Goal: Information Seeking & Learning: Learn about a topic

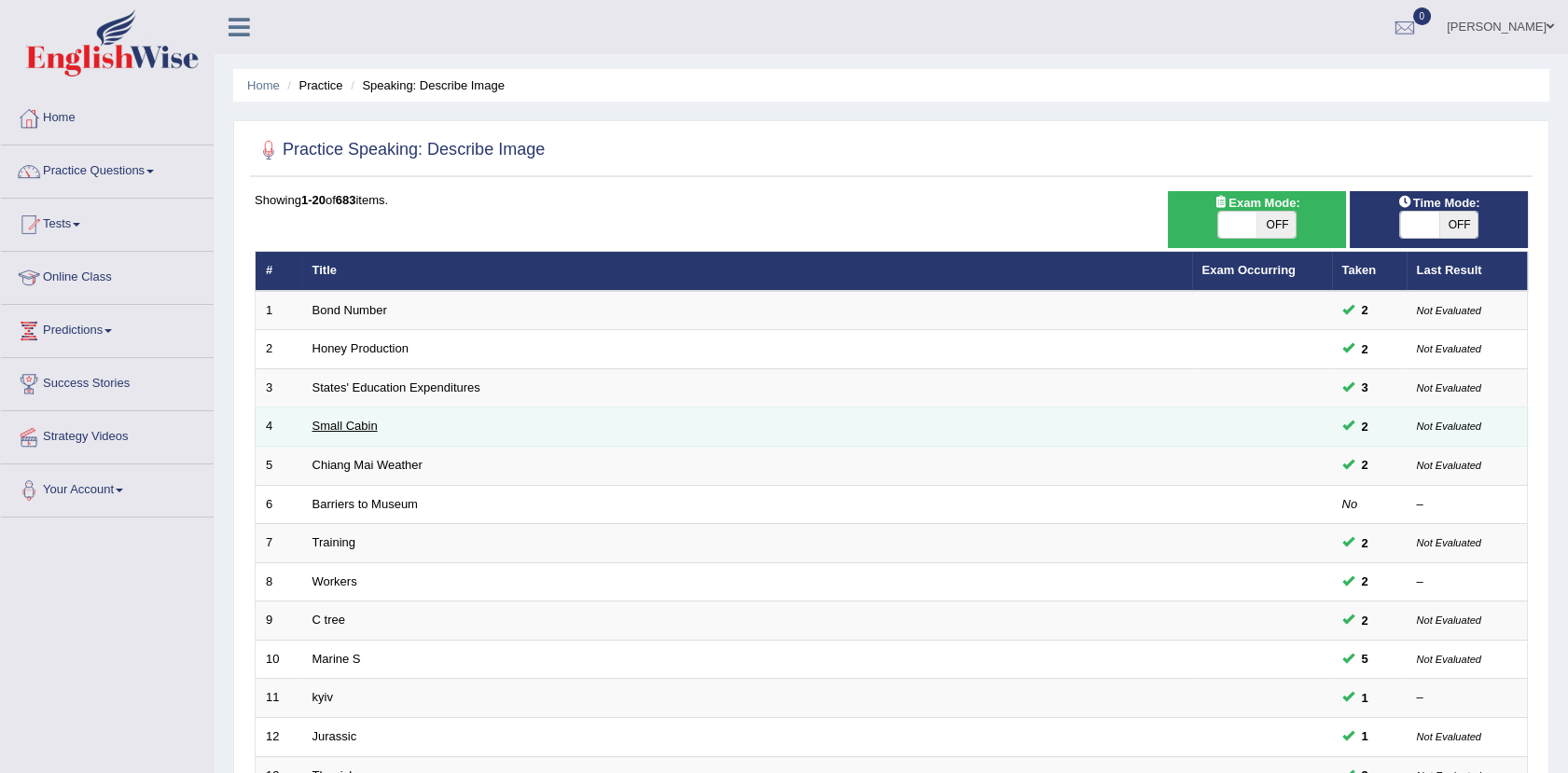
click at [361, 418] on link "Small Cabin" at bounding box center [346, 425] width 66 height 14
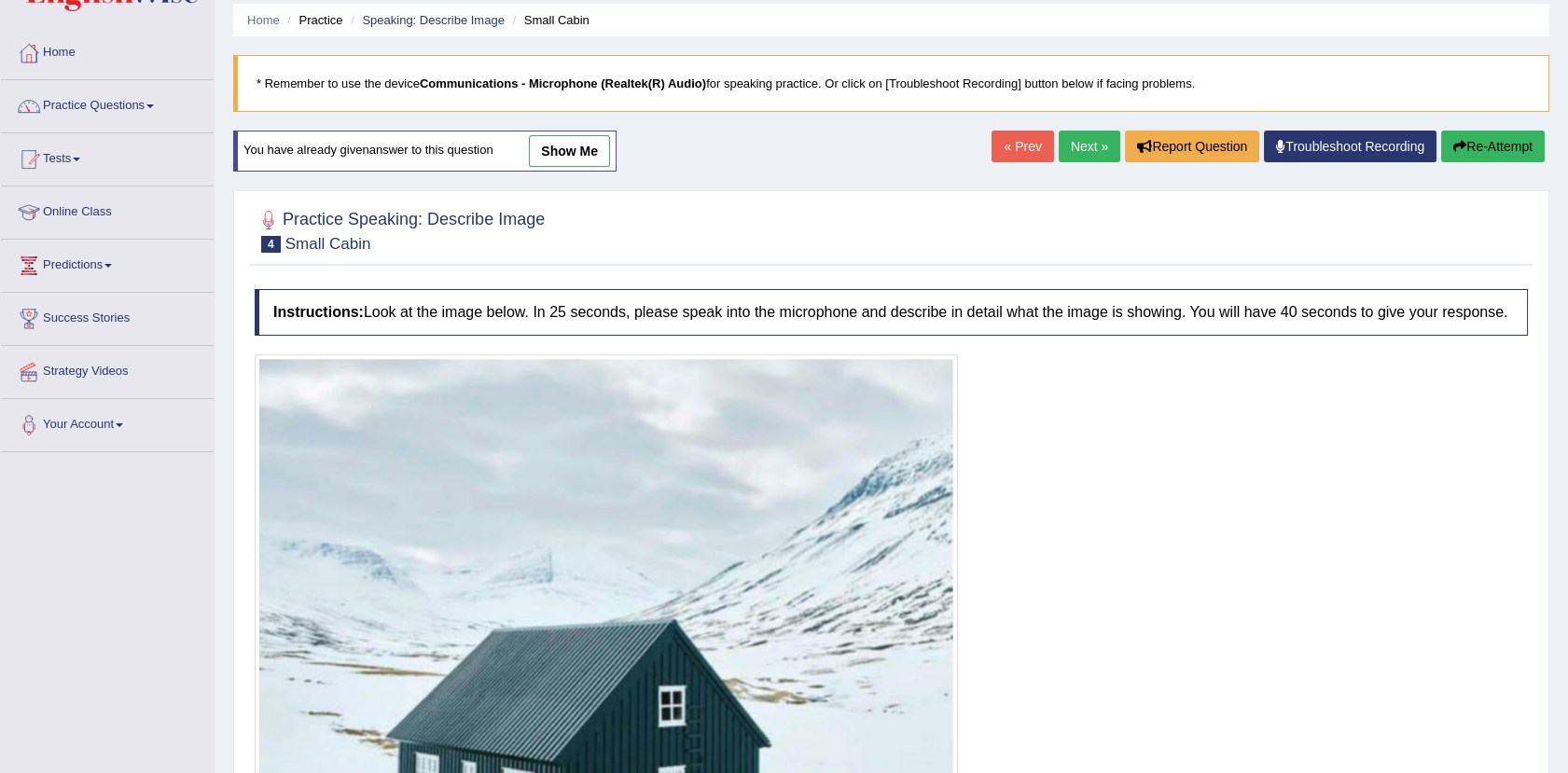
scroll to position [33, 0]
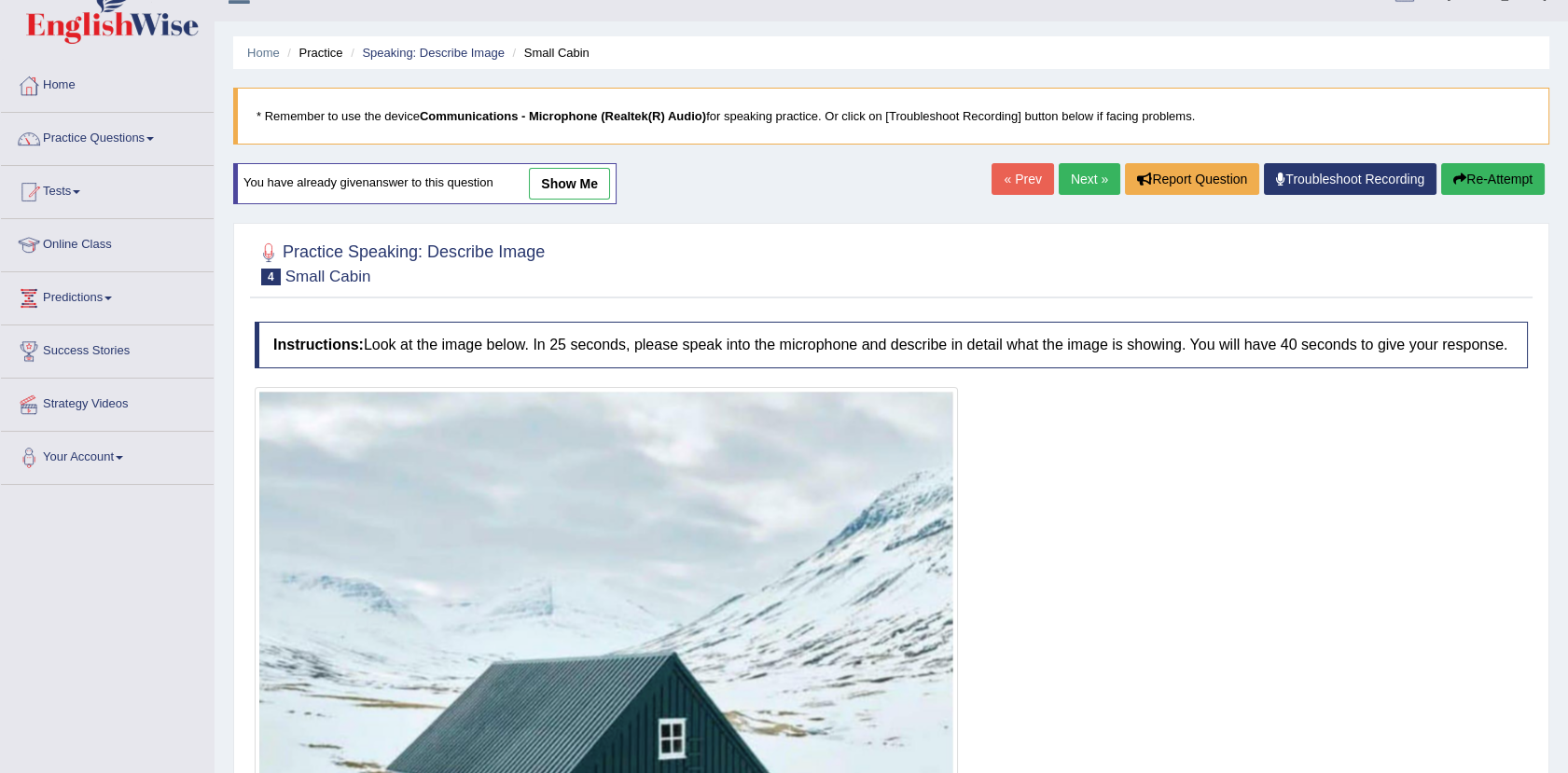
click at [562, 178] on link "show me" at bounding box center [569, 184] width 81 height 32
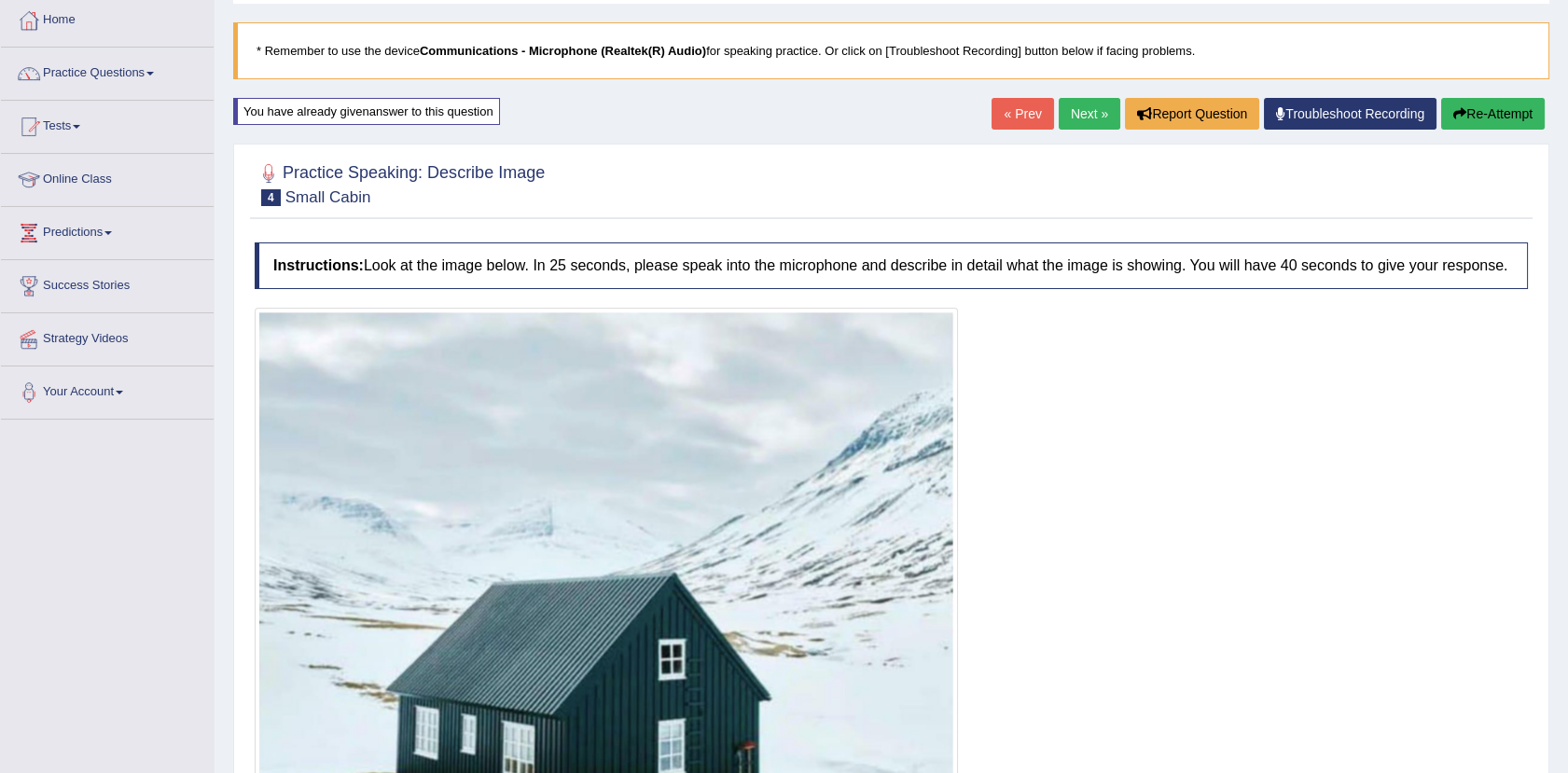
scroll to position [0, 0]
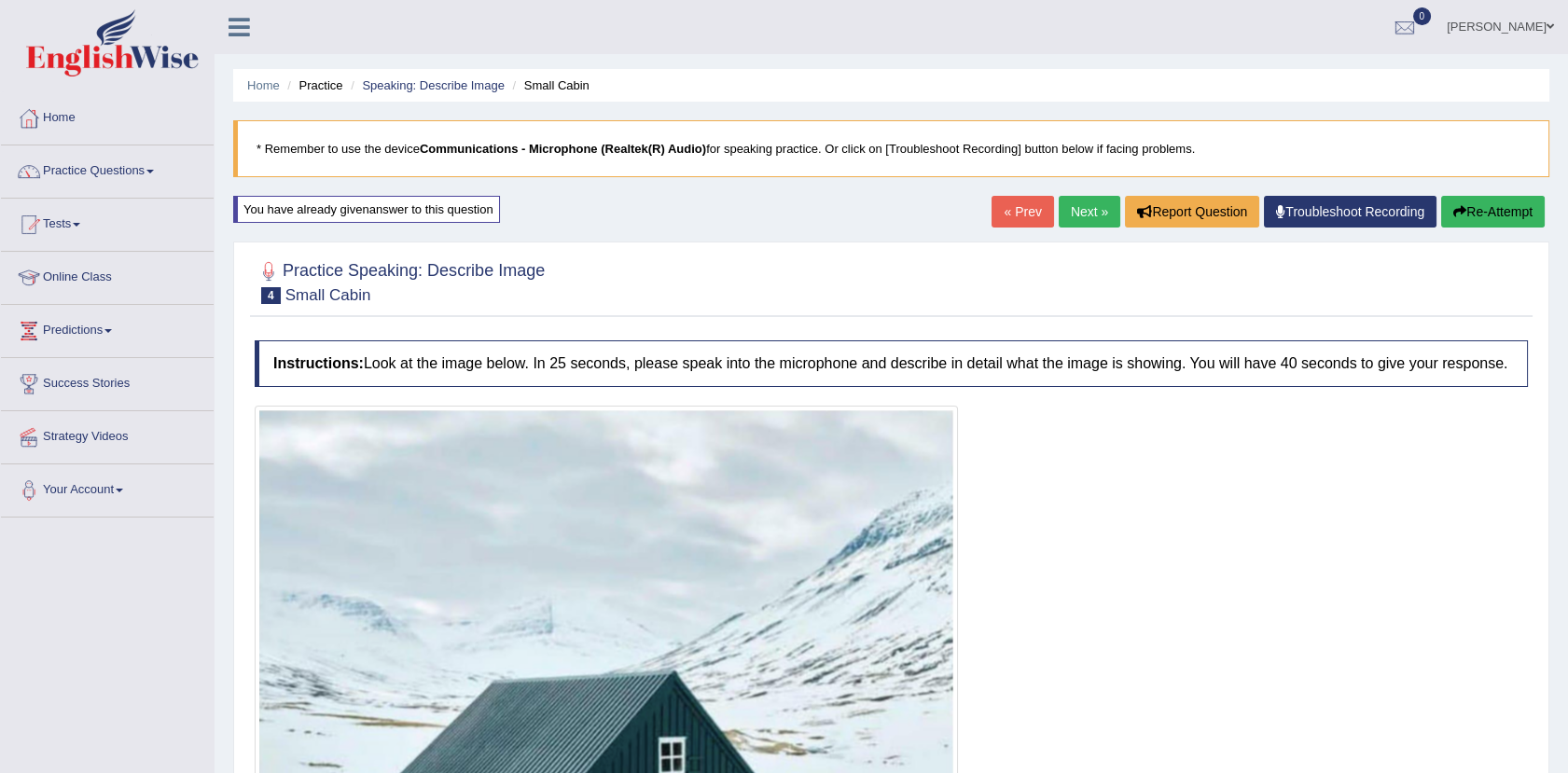
click at [1075, 207] on link "Next »" at bounding box center [1090, 212] width 62 height 32
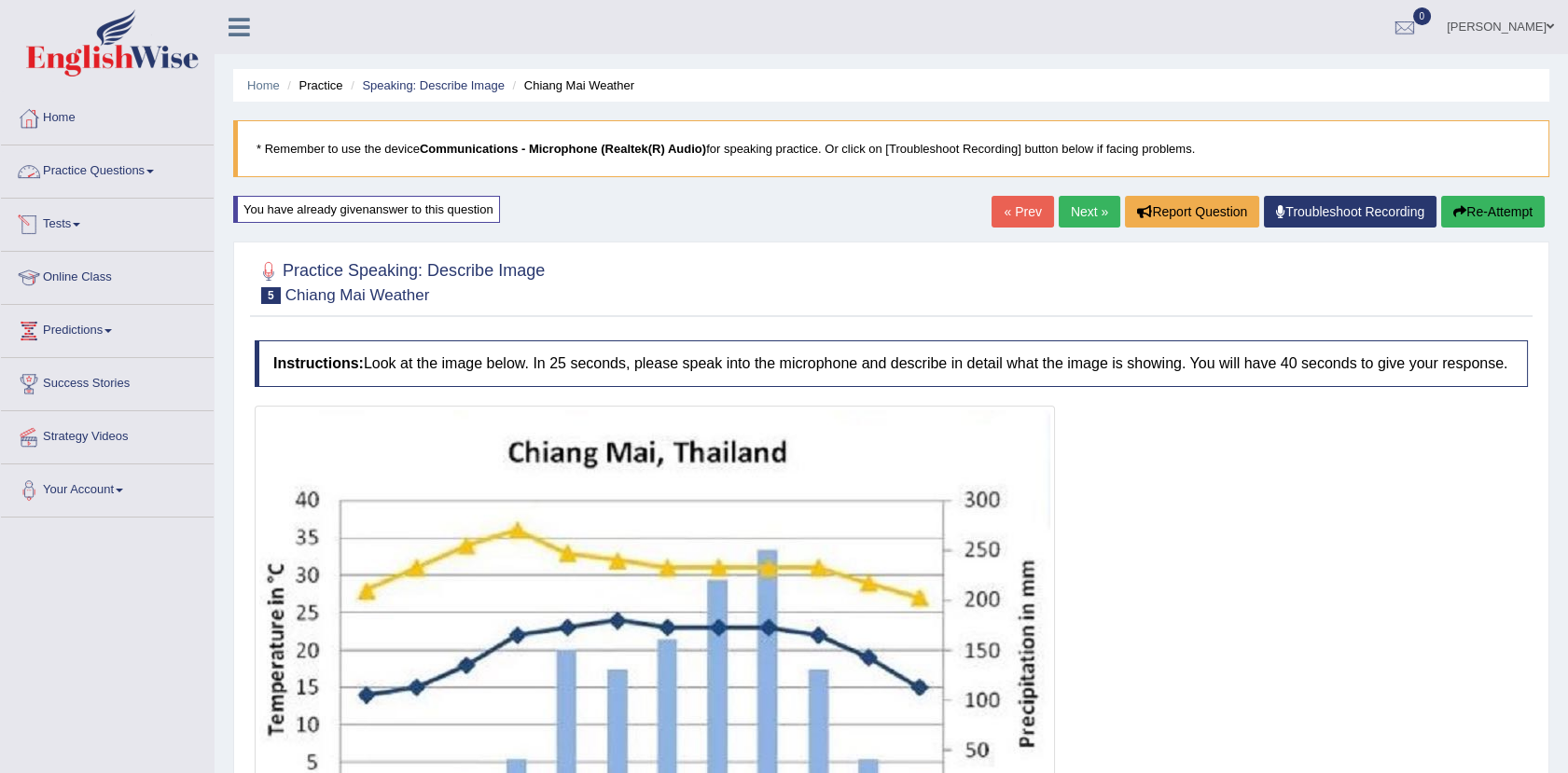
click at [134, 167] on link "Practice Questions" at bounding box center [107, 168] width 212 height 47
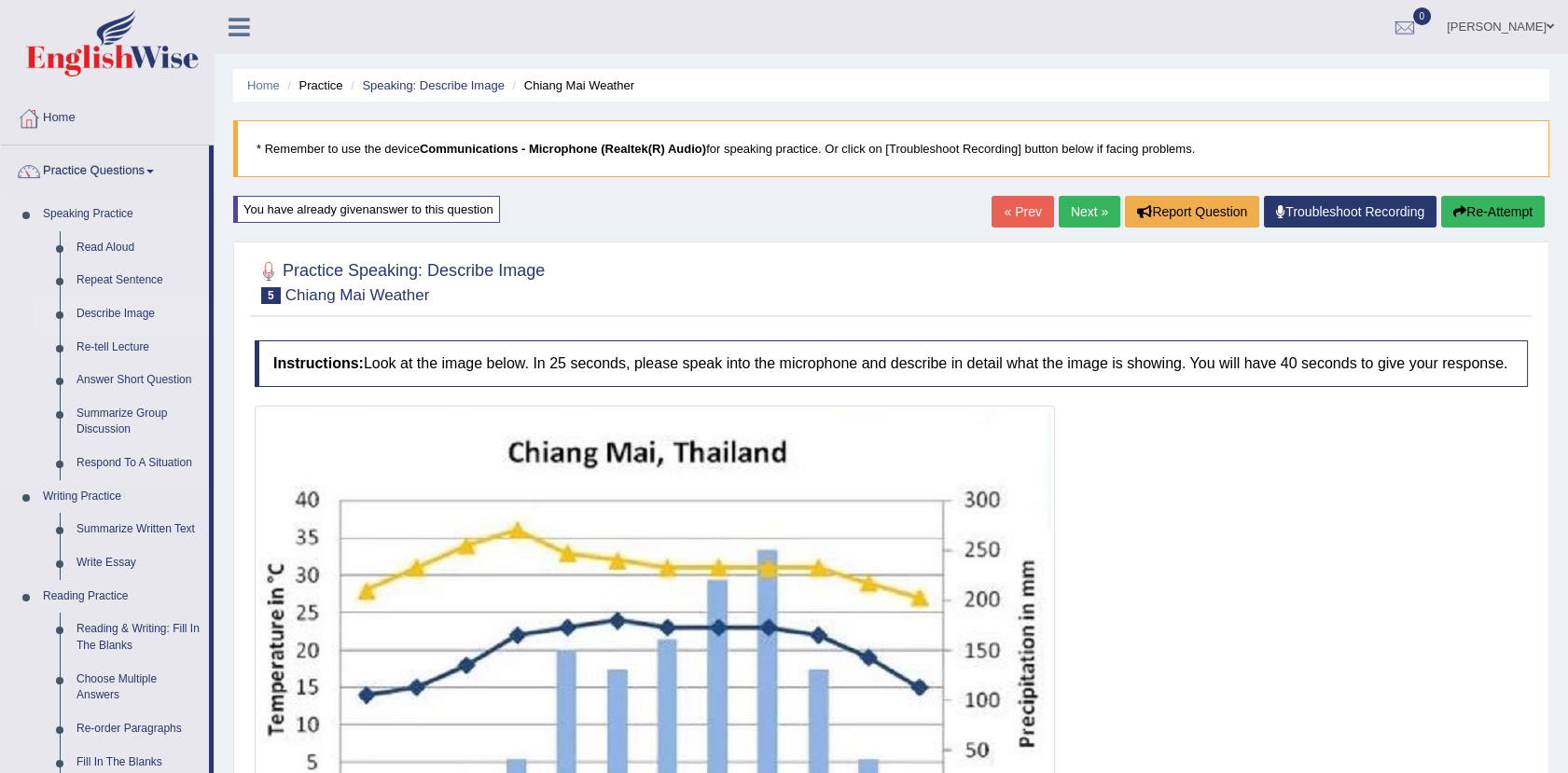
click at [101, 311] on link "Describe Image" at bounding box center [137, 315] width 140 height 34
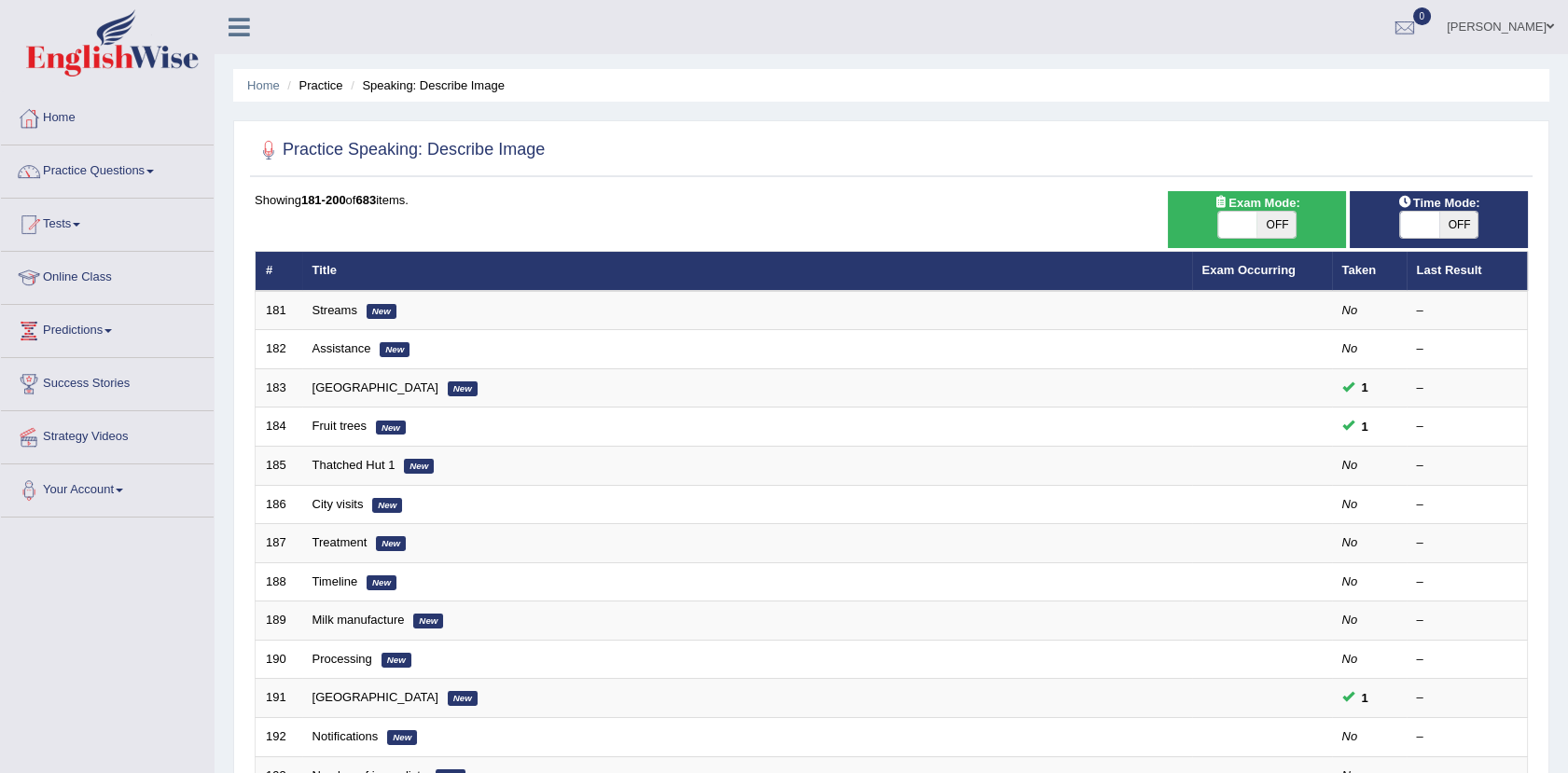
scroll to position [459, 0]
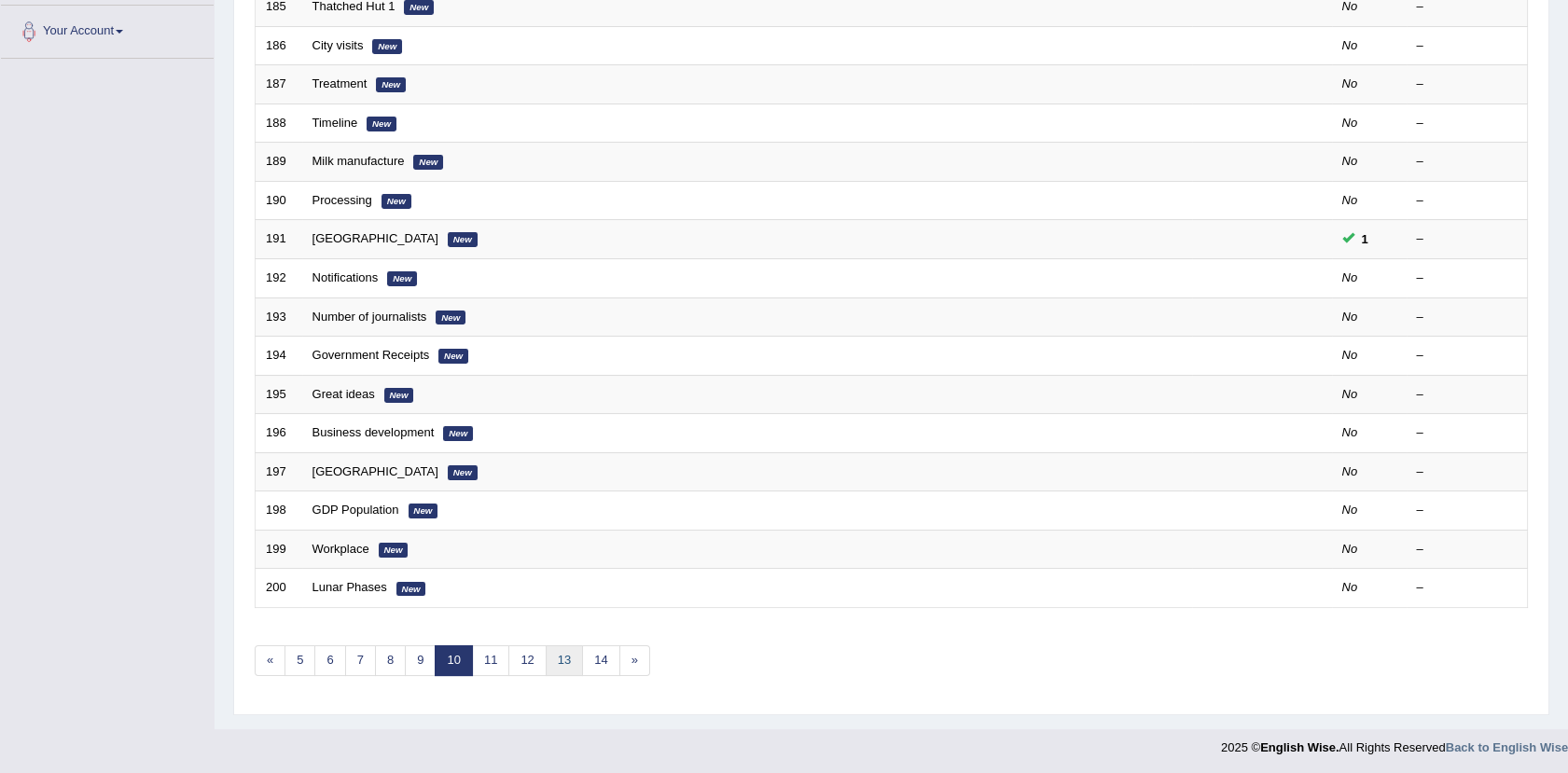
click at [557, 663] on link "13" at bounding box center [564, 660] width 37 height 31
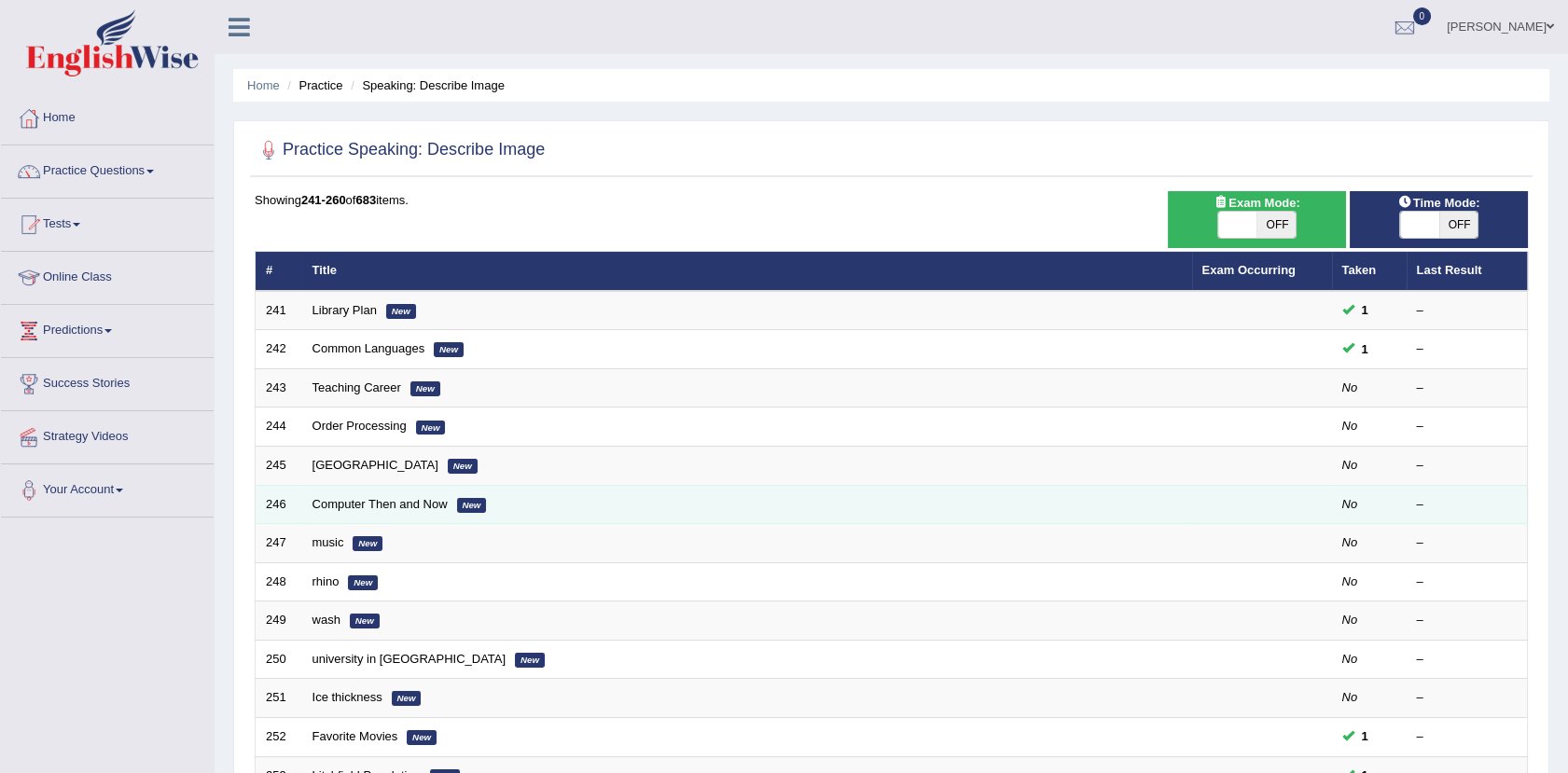
click at [355, 491] on td "Computer Then and Now New" at bounding box center [746, 504] width 890 height 39
click at [361, 499] on link "Computer Then and Now" at bounding box center [381, 504] width 135 height 14
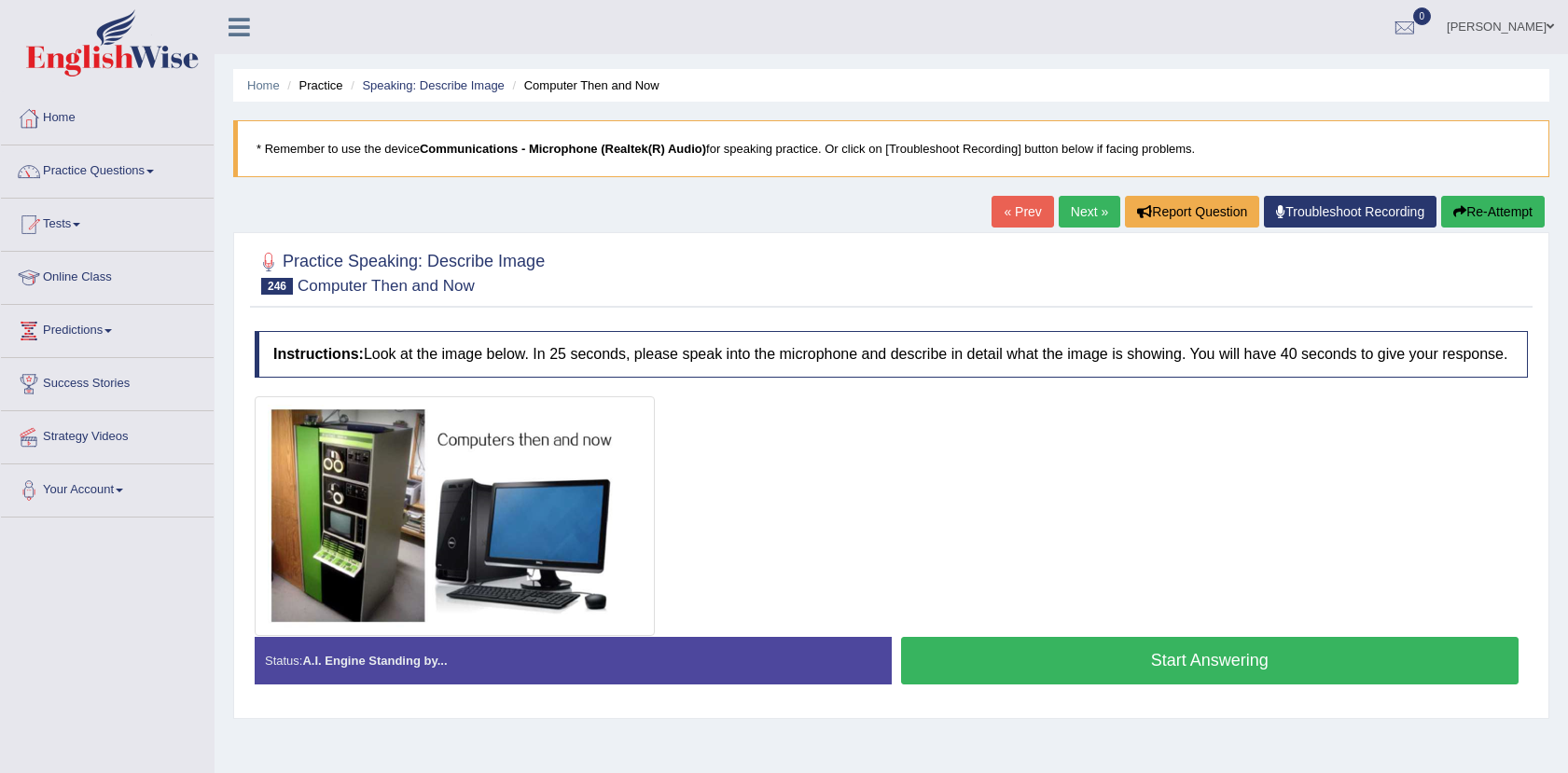
click at [1113, 652] on button "Start Answering" at bounding box center [1209, 660] width 619 height 48
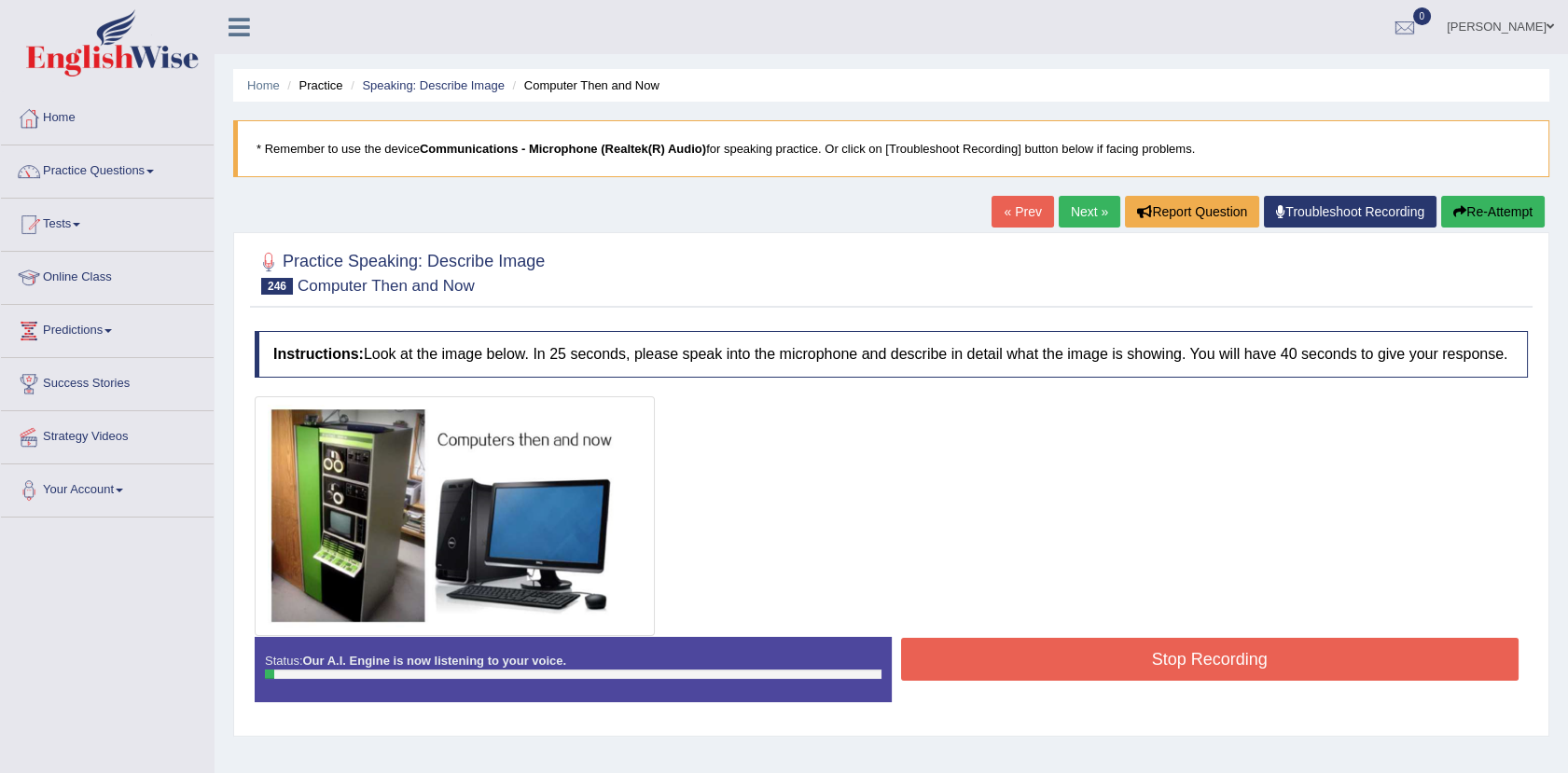
click at [1113, 652] on button "Stop Recording" at bounding box center [1209, 658] width 619 height 43
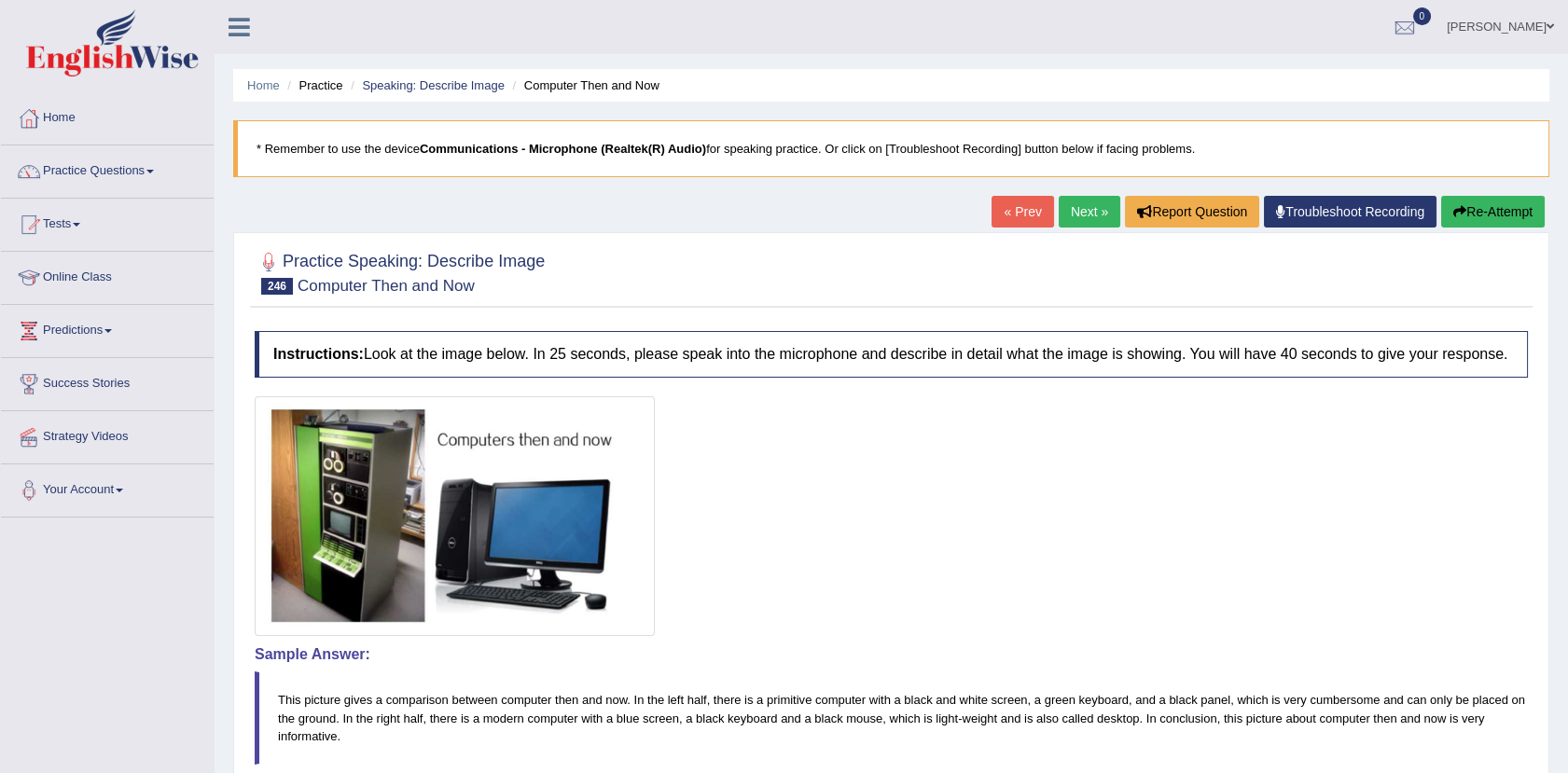
scroll to position [205, 0]
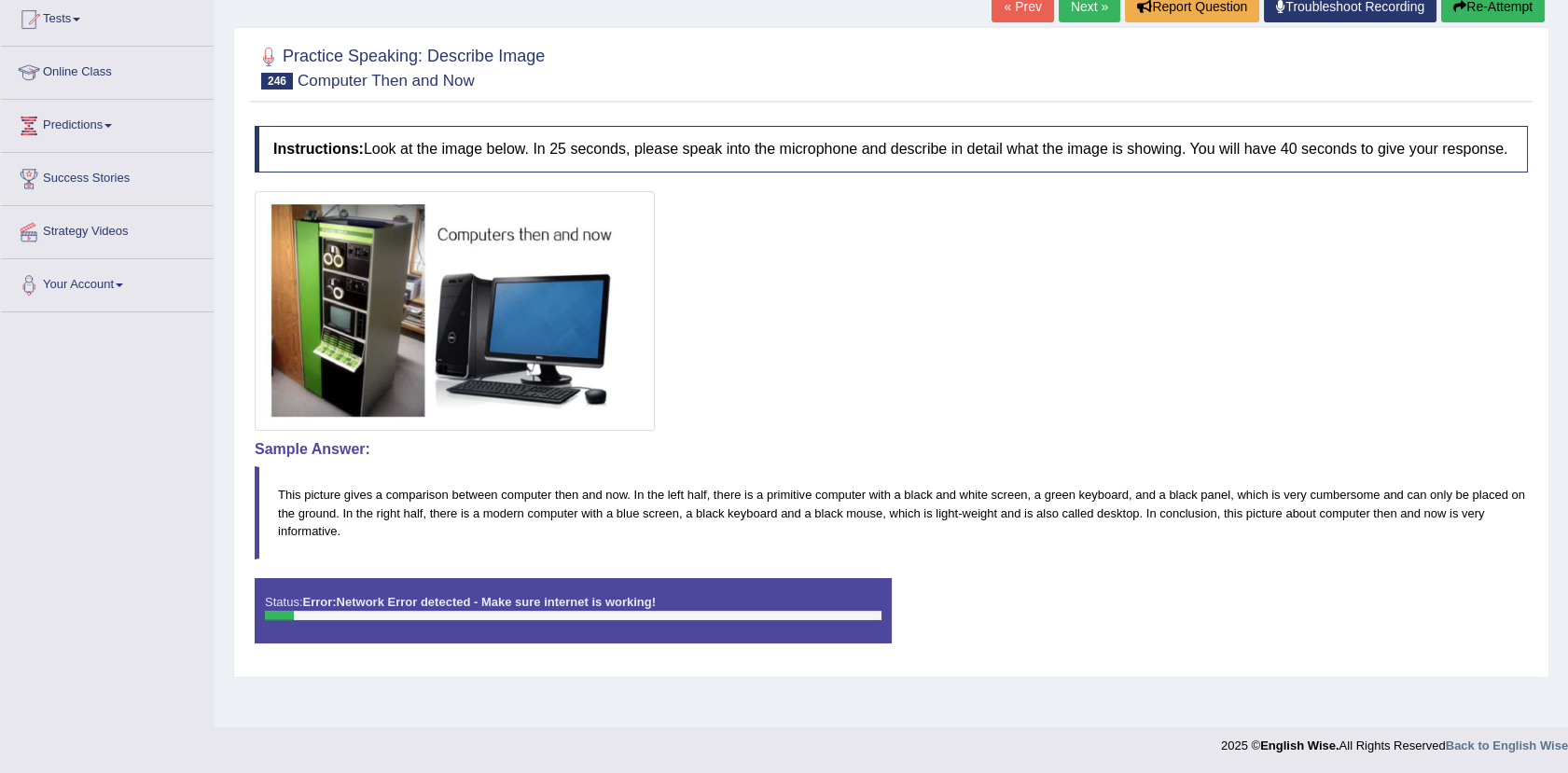
click at [764, 705] on div "Home Practice Speaking: Describe Image Computer Then and Now * Remember to use …" at bounding box center [891, 261] width 1353 height 932
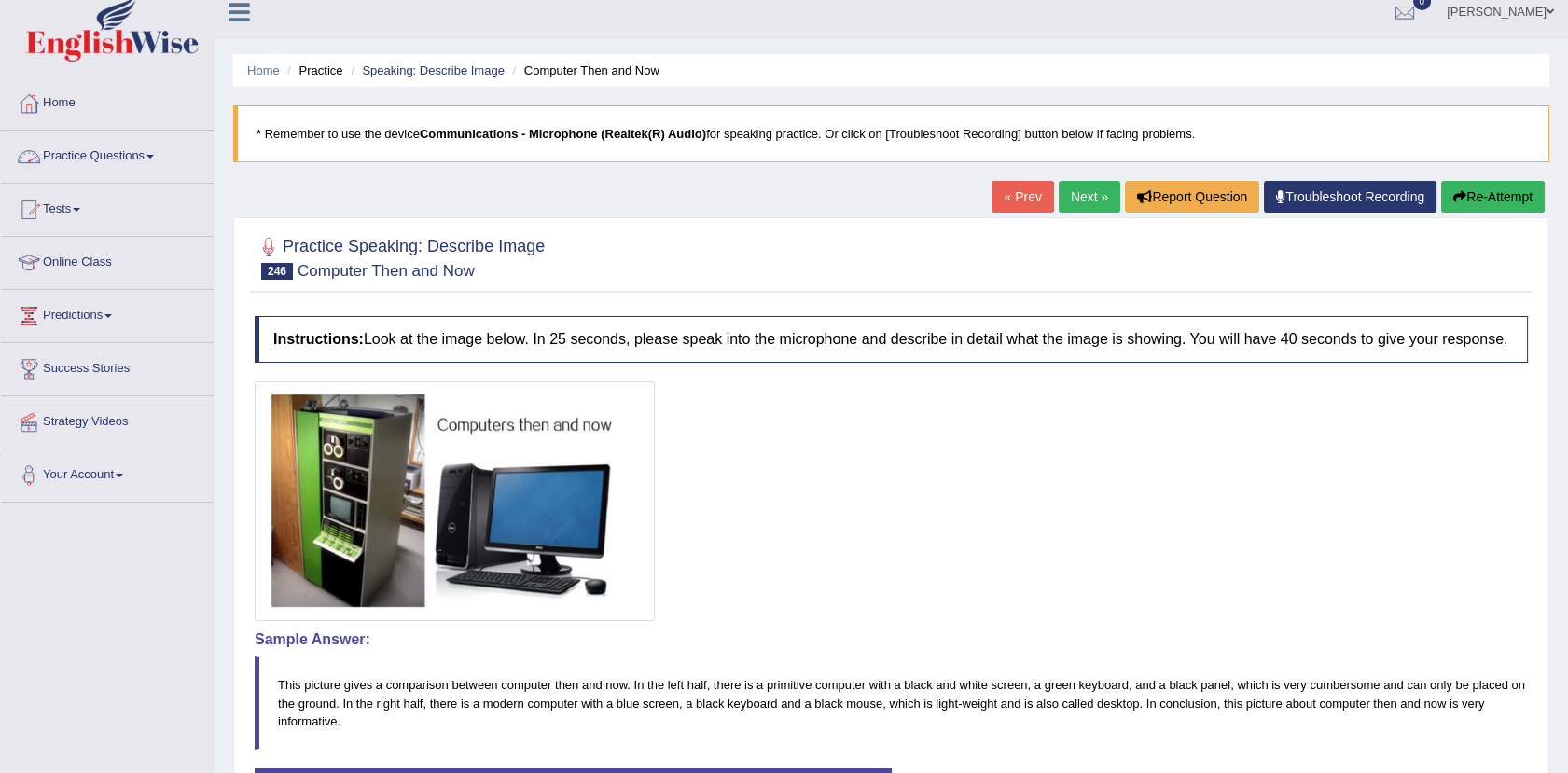
click at [103, 153] on link "Practice Questions" at bounding box center [107, 153] width 212 height 47
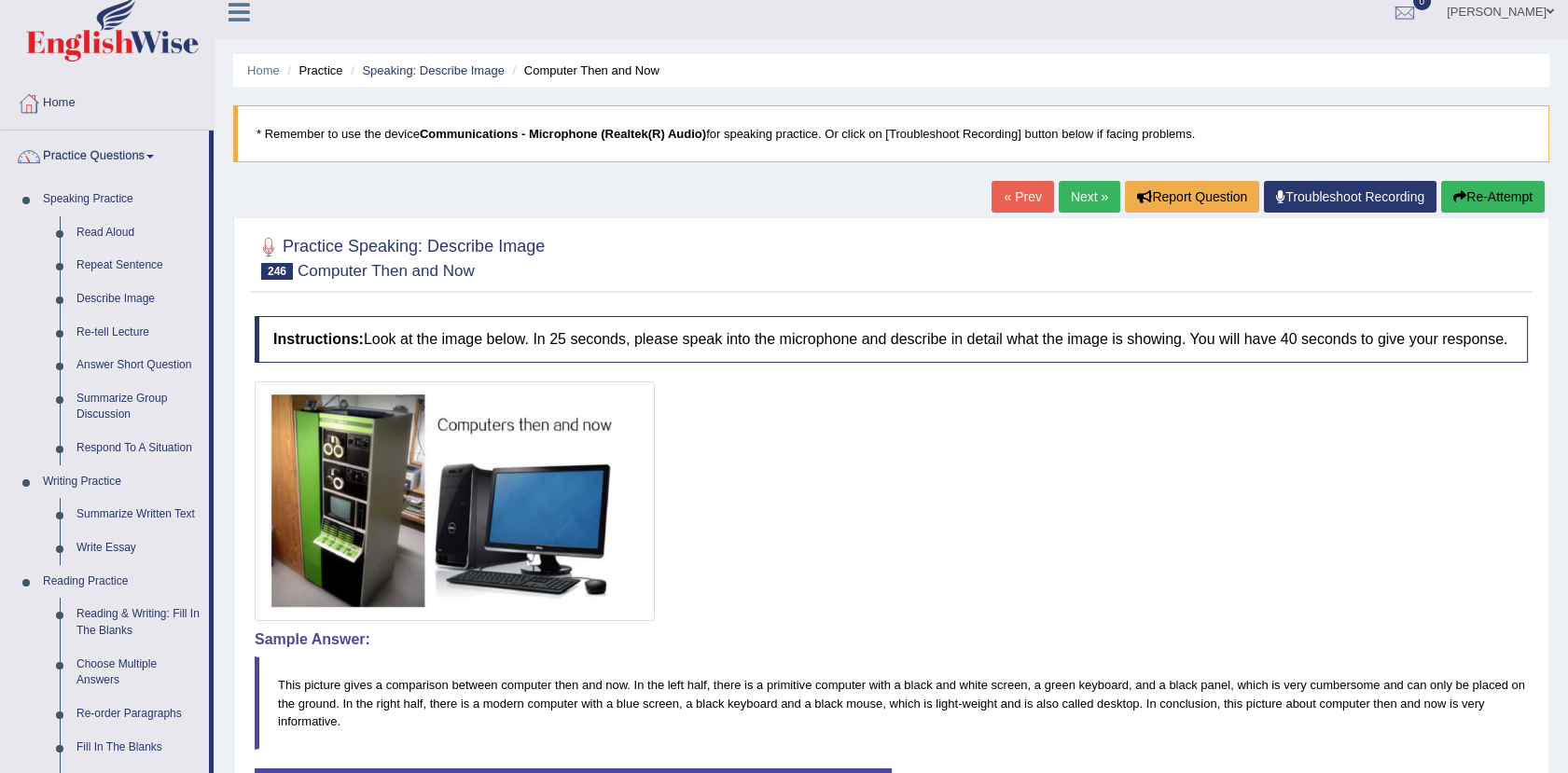
click at [132, 325] on link "Re-tell Lecture" at bounding box center [137, 333] width 140 height 34
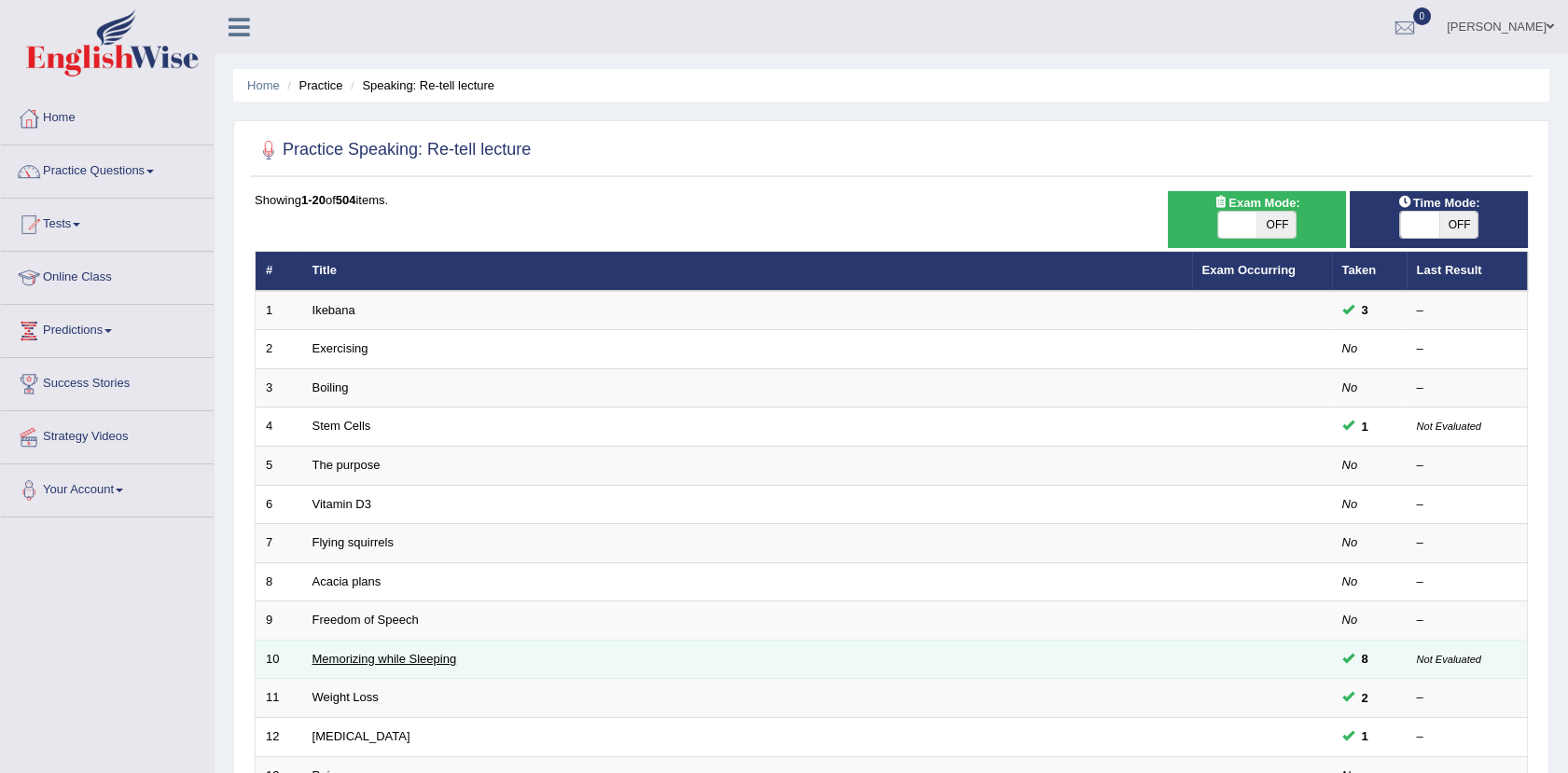
click at [402, 664] on link "Memorizing while Sleeping" at bounding box center [385, 658] width 144 height 14
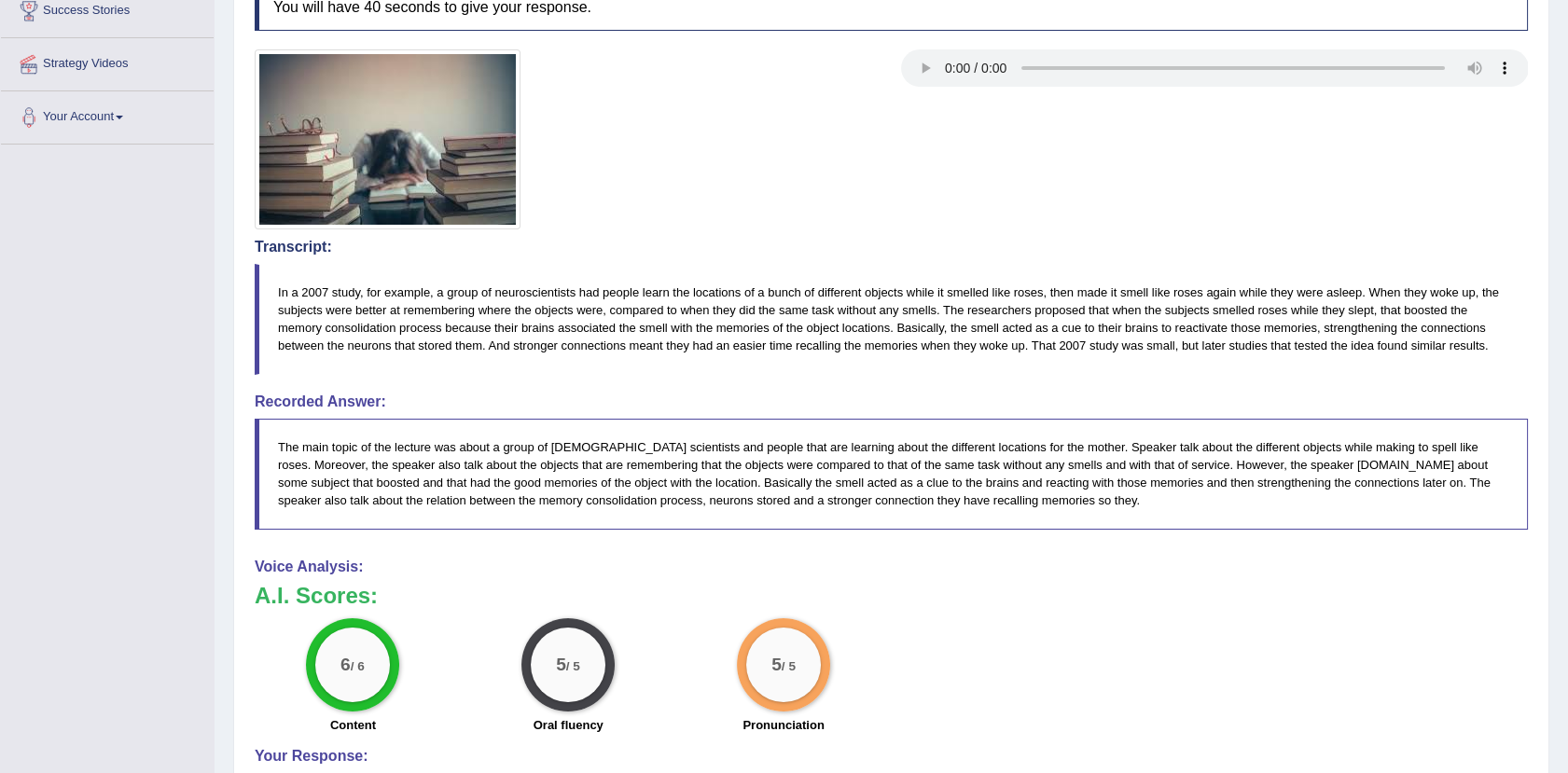
scroll to position [391, 0]
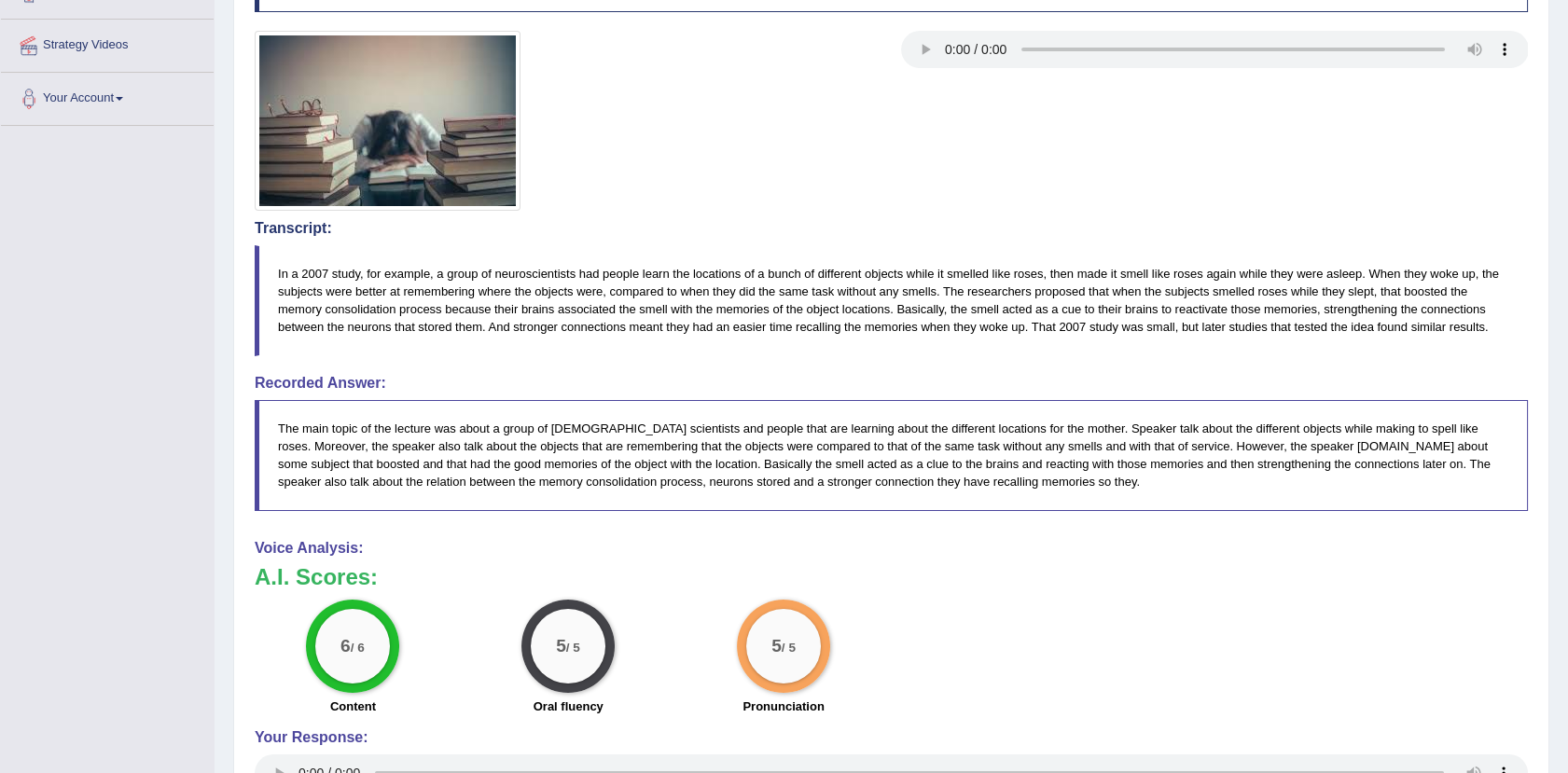
drag, startPoint x: 1555, startPoint y: 581, endPoint x: 1573, endPoint y: 585, distance: 18.4
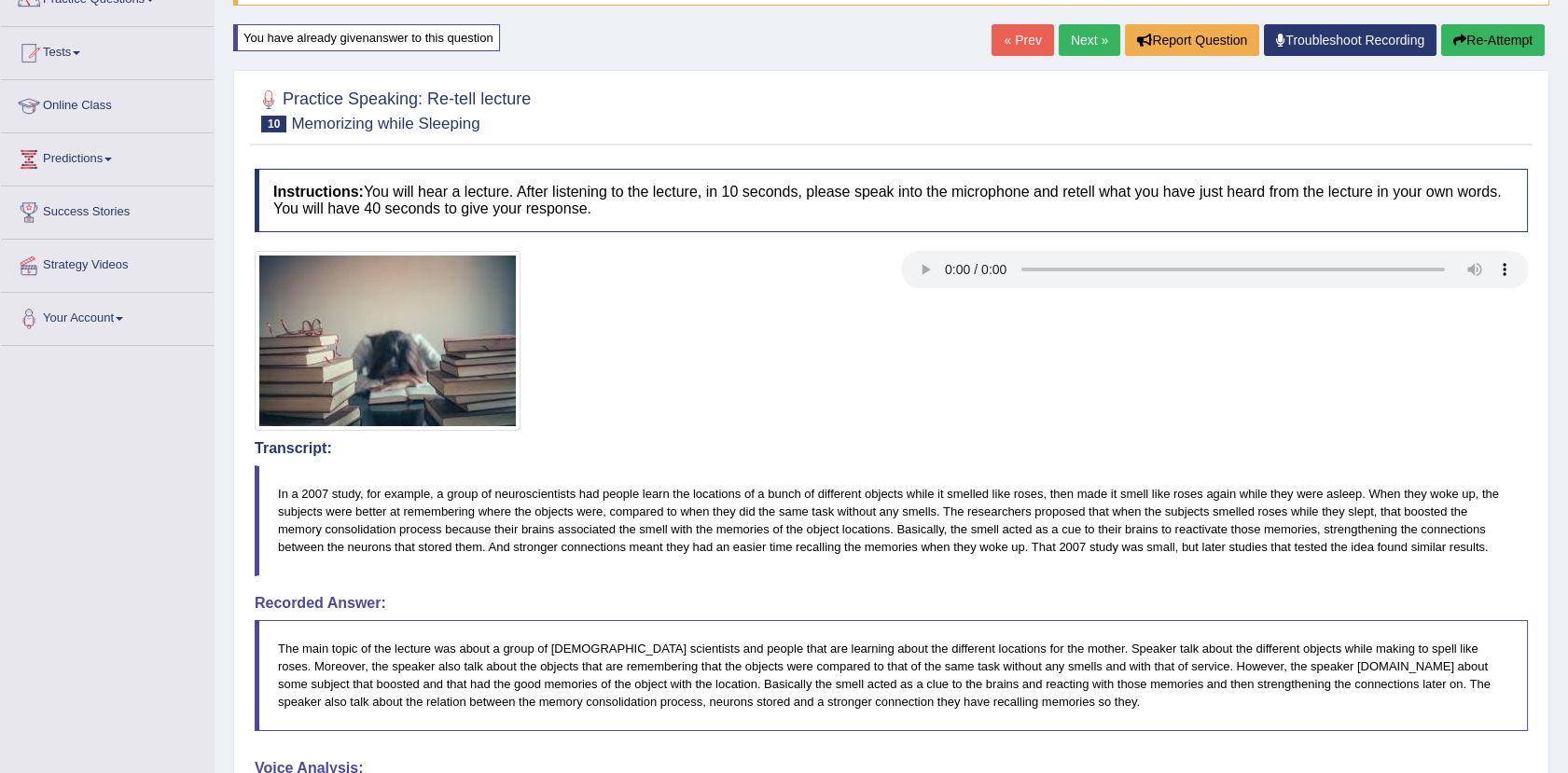
scroll to position [130, 0]
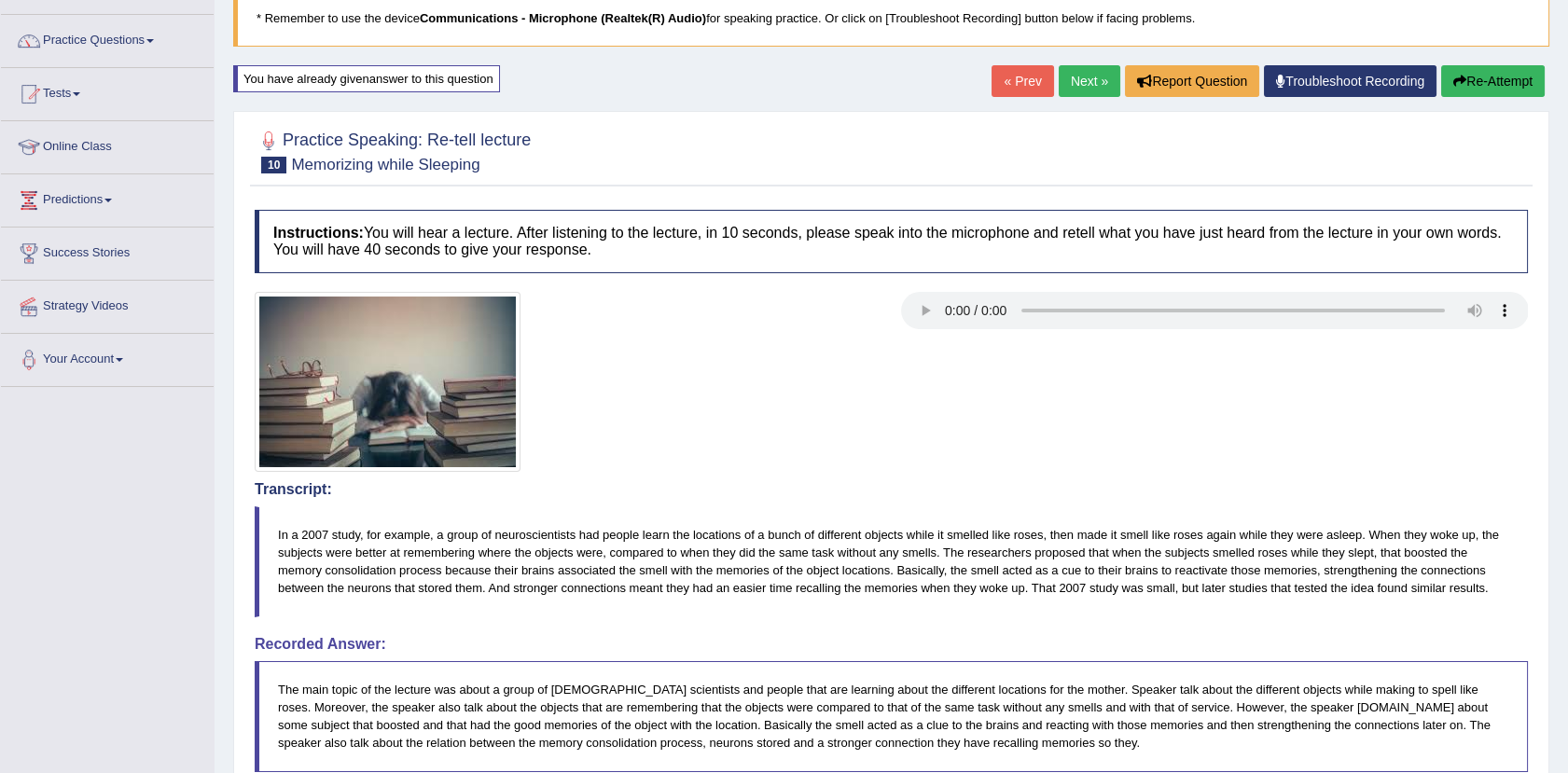
drag, startPoint x: 453, startPoint y: 538, endPoint x: 533, endPoint y: 540, distance: 80.0
click at [533, 540] on blockquote "In a 2007 study, for example, a group of neuroscientists had people learn the l…" at bounding box center [892, 561] width 1273 height 110
drag, startPoint x: 671, startPoint y: 541, endPoint x: 836, endPoint y: 548, distance: 165.1
click at [836, 548] on blockquote "In a 2007 study, for example, a group of neuroscientists had people learn the l…" at bounding box center [892, 561] width 1273 height 110
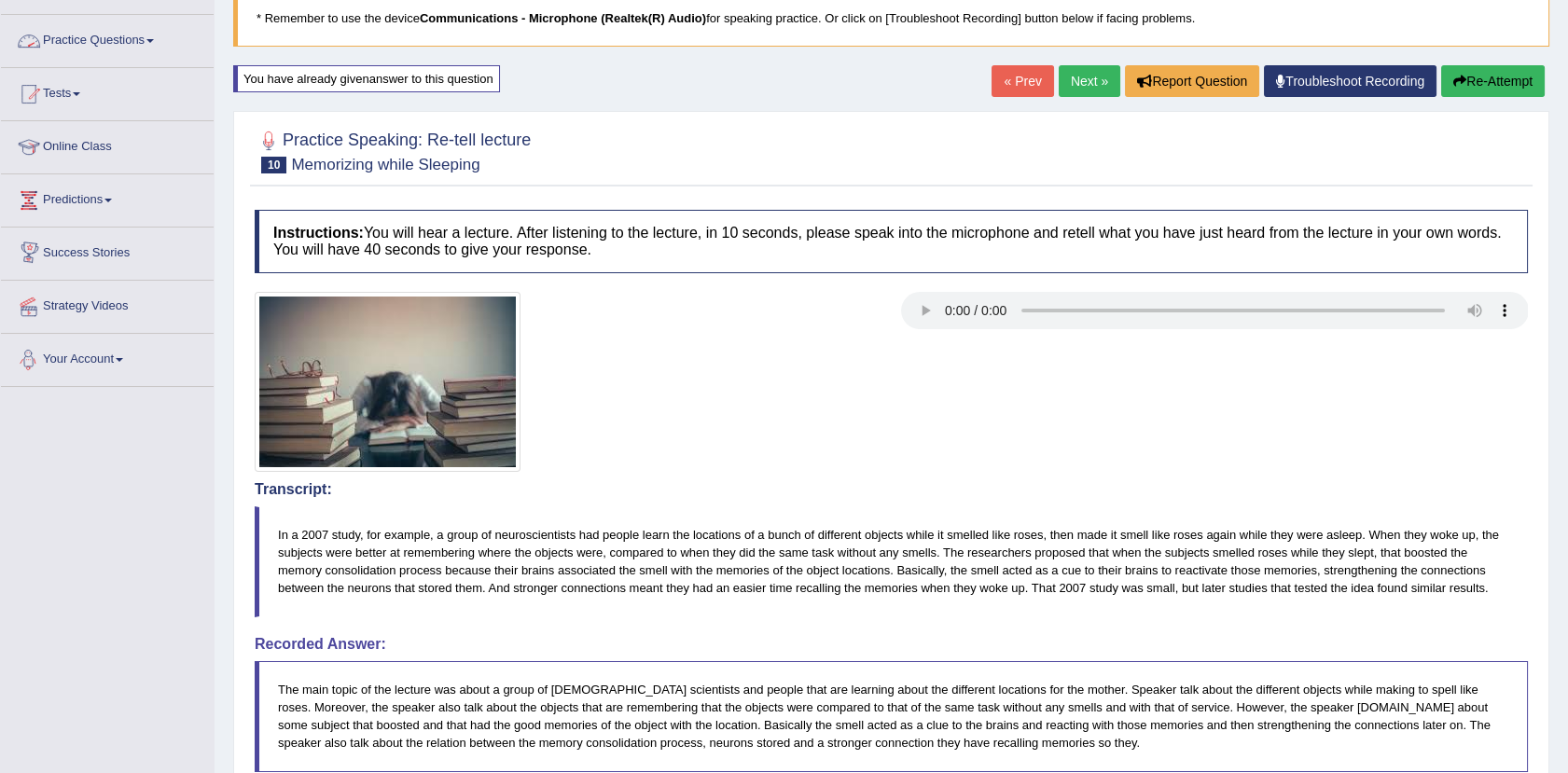
click at [86, 54] on link "Practice Questions" at bounding box center [107, 38] width 212 height 47
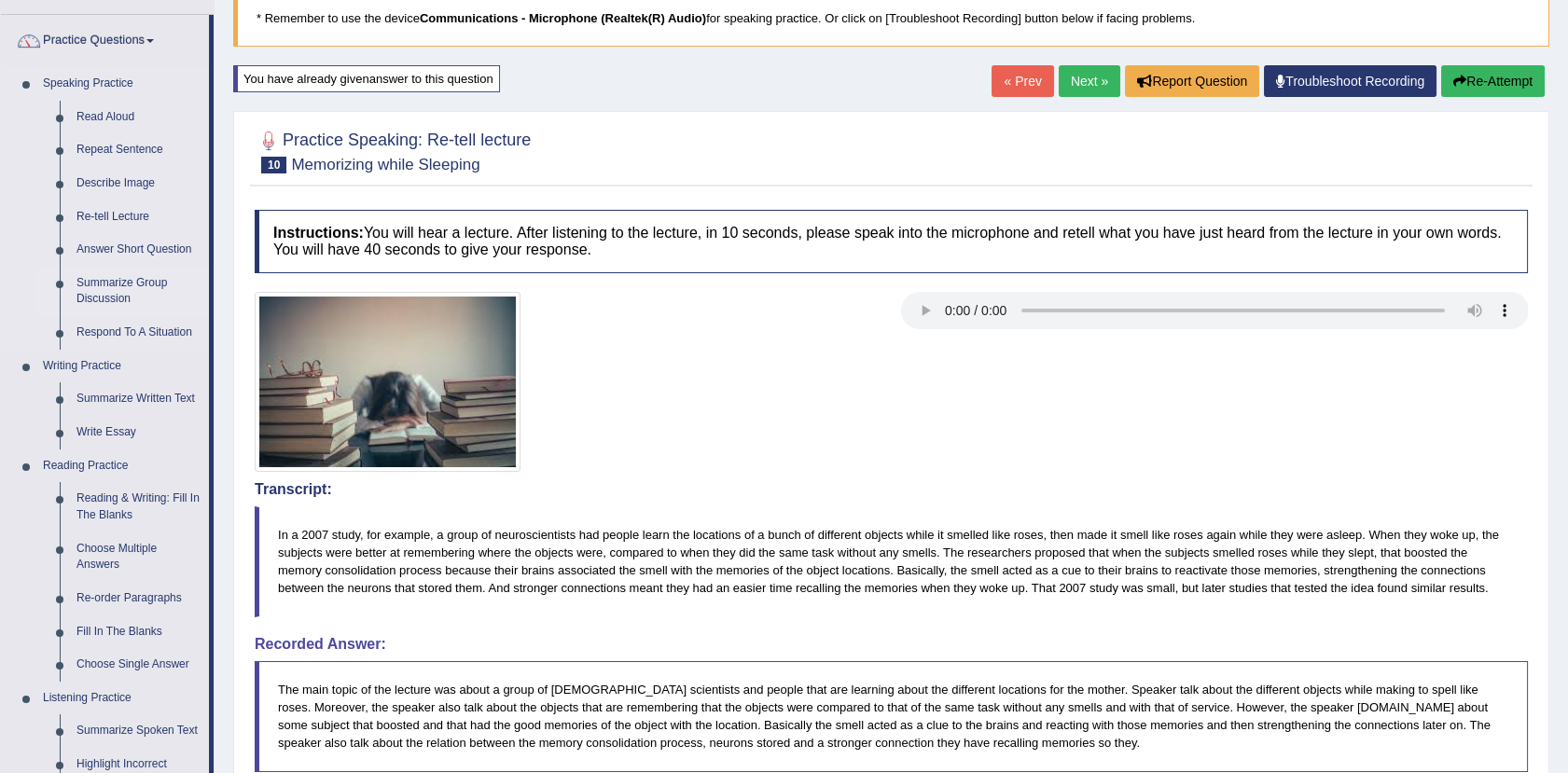
click at [119, 278] on link "Summarize Group Discussion" at bounding box center [137, 292] width 140 height 50
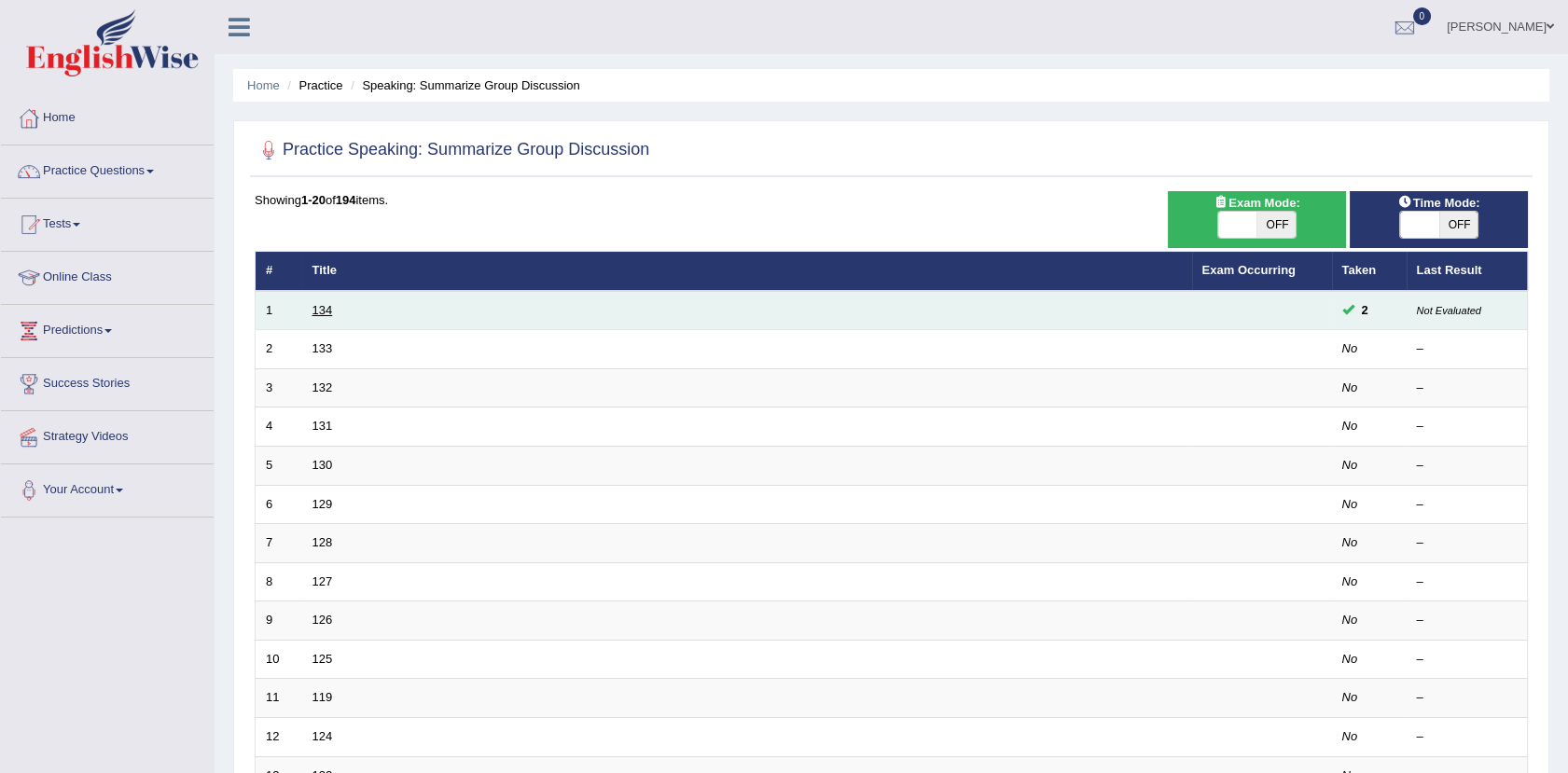
click at [321, 306] on link "134" at bounding box center [323, 310] width 21 height 14
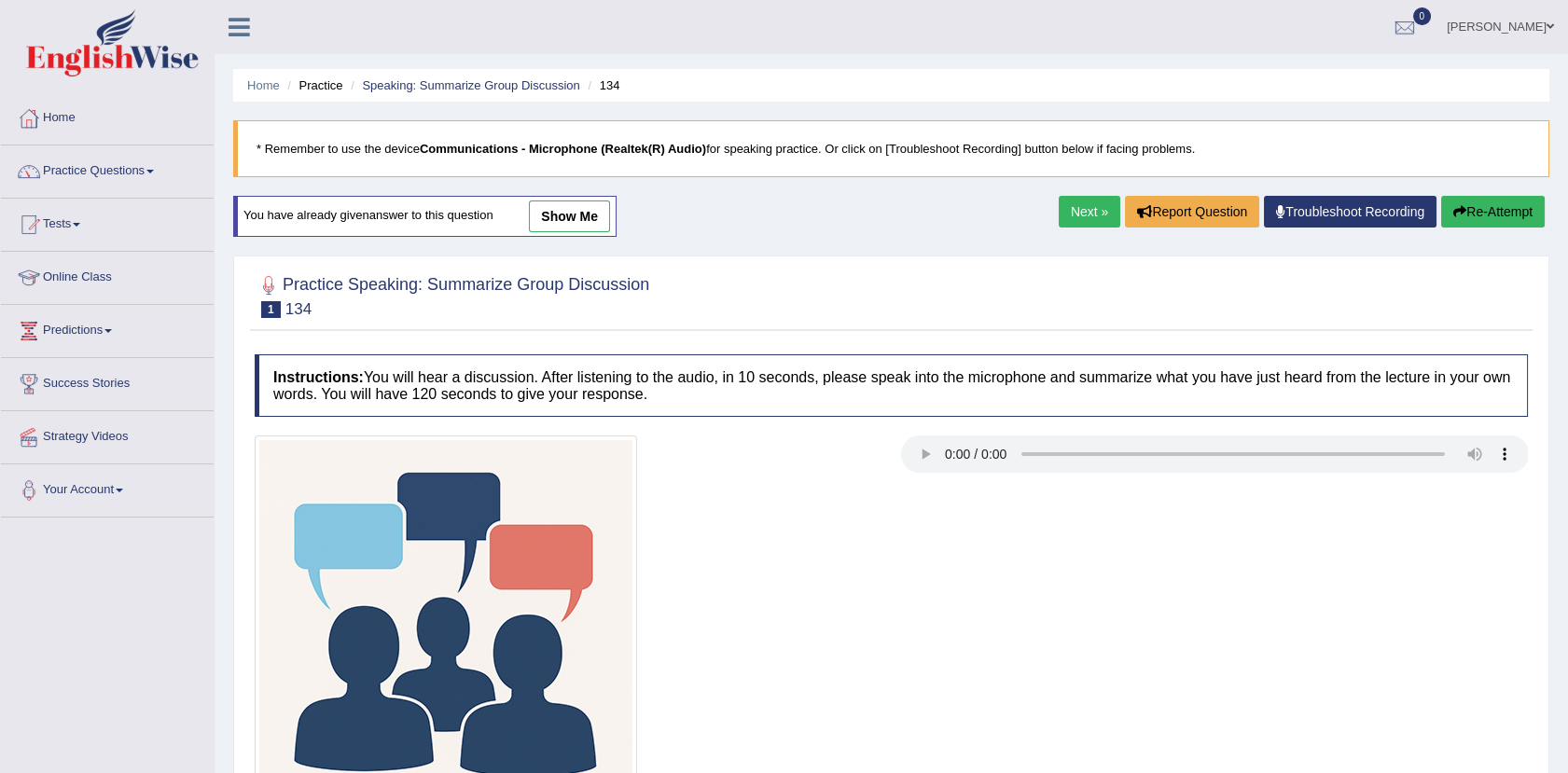
scroll to position [205, 0]
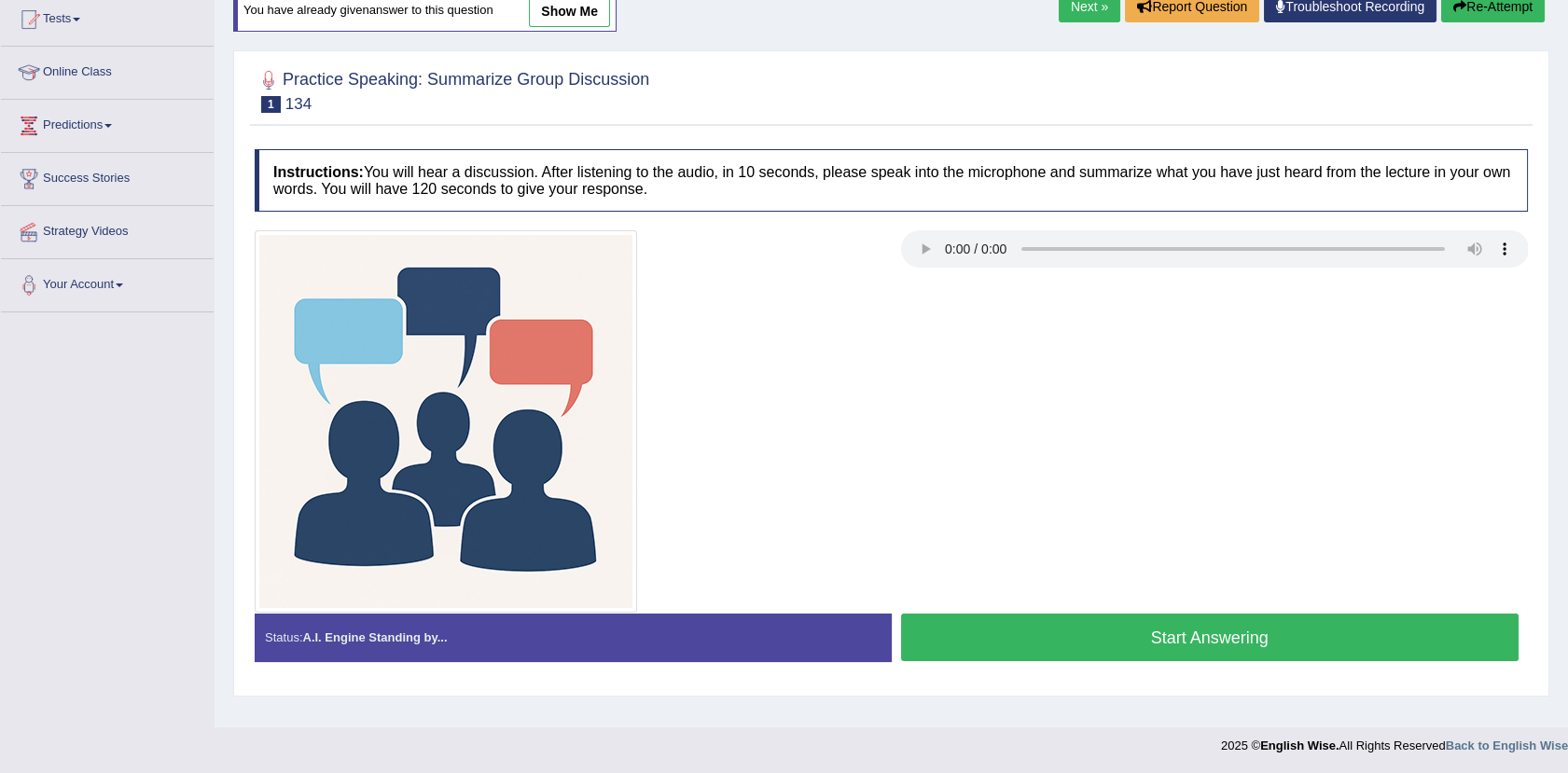
click at [556, 14] on link "show me" at bounding box center [569, 11] width 81 height 32
click at [544, 7] on div "Home Practice Speaking: Summarize Group Discussion 134 * Remember to use the de…" at bounding box center [891, 261] width 1353 height 932
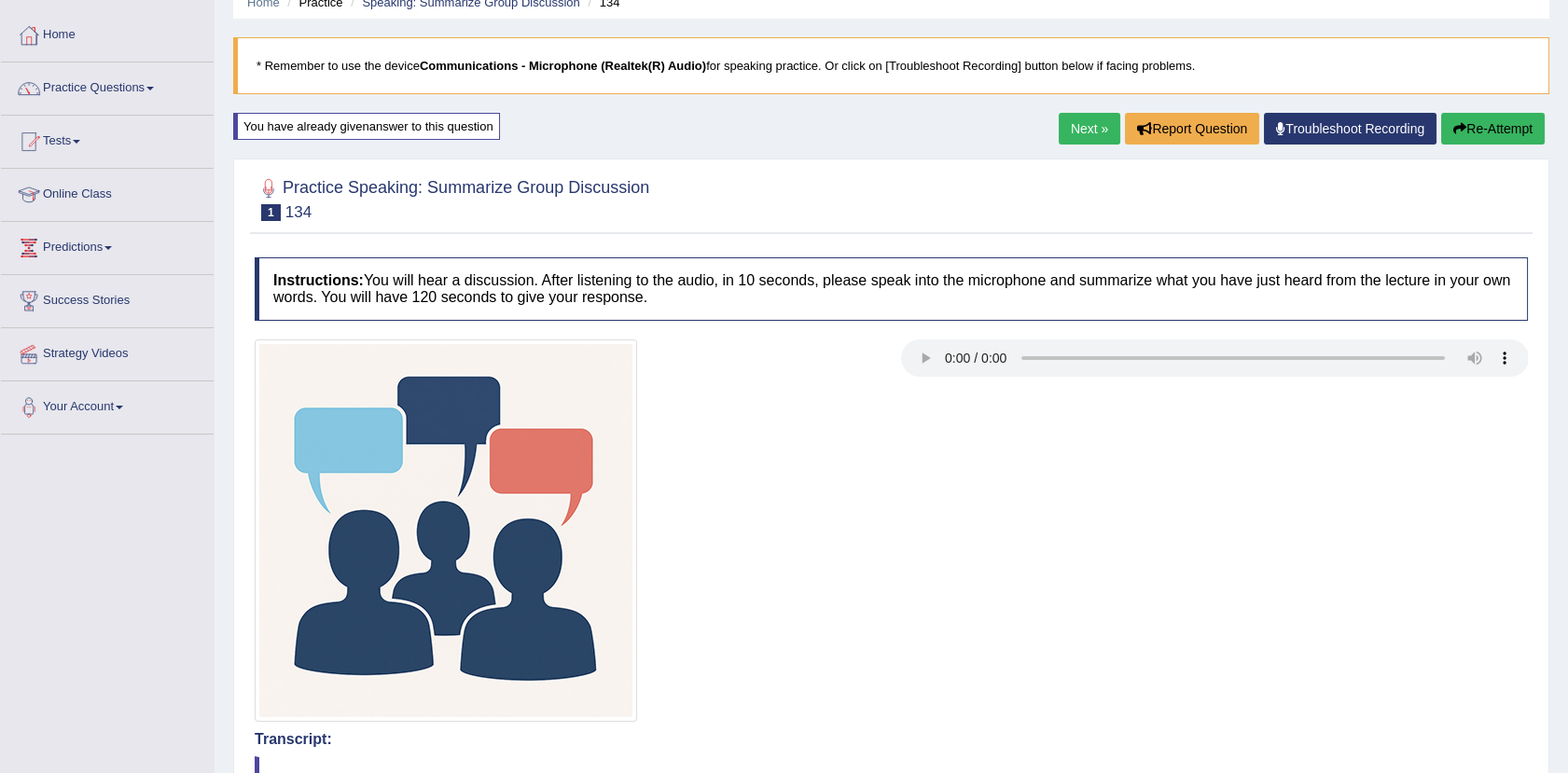
scroll to position [4, 0]
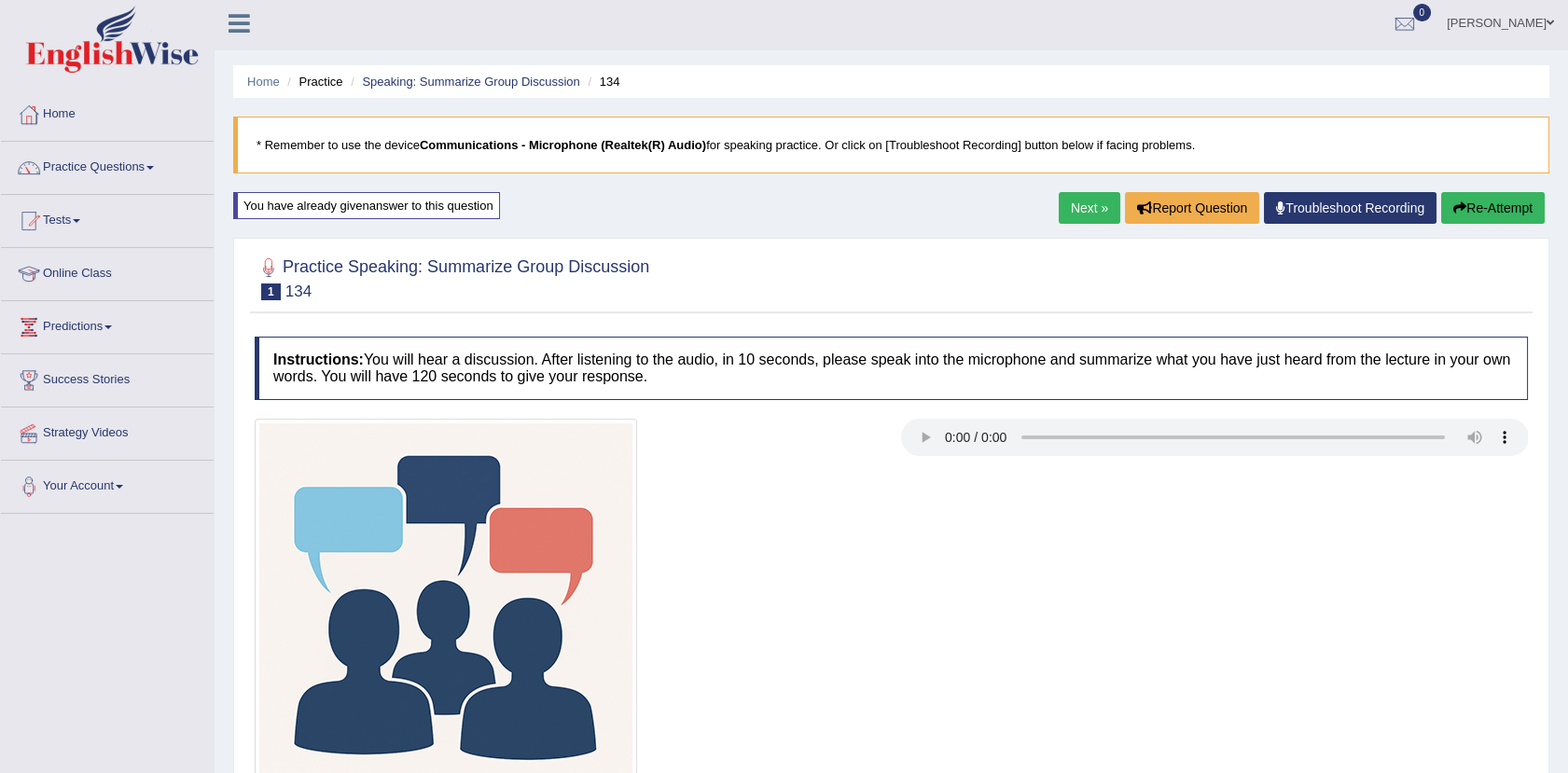
drag, startPoint x: 1567, startPoint y: 218, endPoint x: 1581, endPoint y: 299, distance: 82.2
click at [1567, 299] on html "Toggle navigation Home Practice Questions Speaking Practice Read Aloud Repeat S…" at bounding box center [784, 383] width 1568 height 773
click at [142, 158] on link "Practice Questions" at bounding box center [107, 164] width 212 height 47
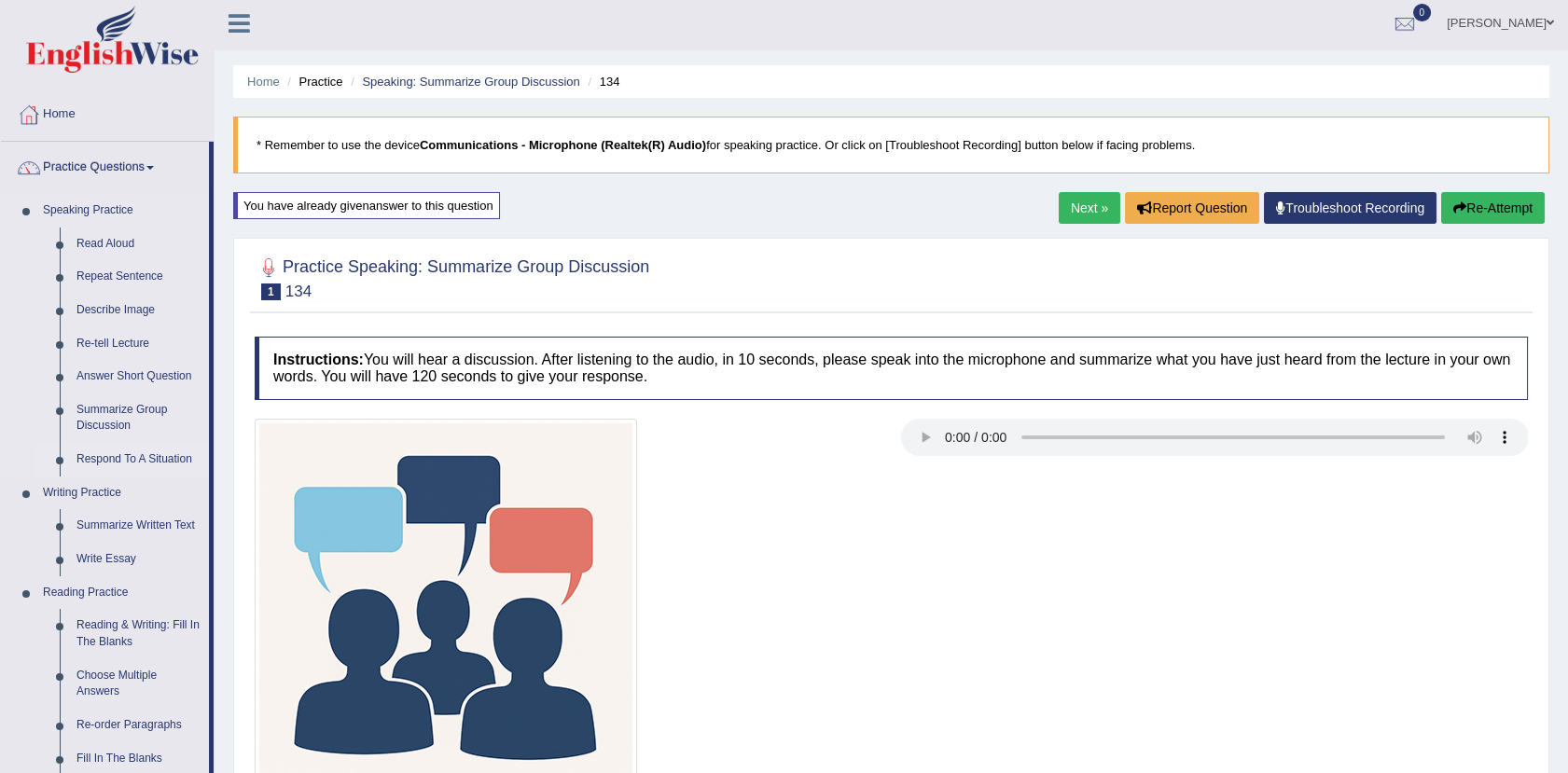
click at [129, 459] on link "Respond To A Situation" at bounding box center [137, 460] width 140 height 34
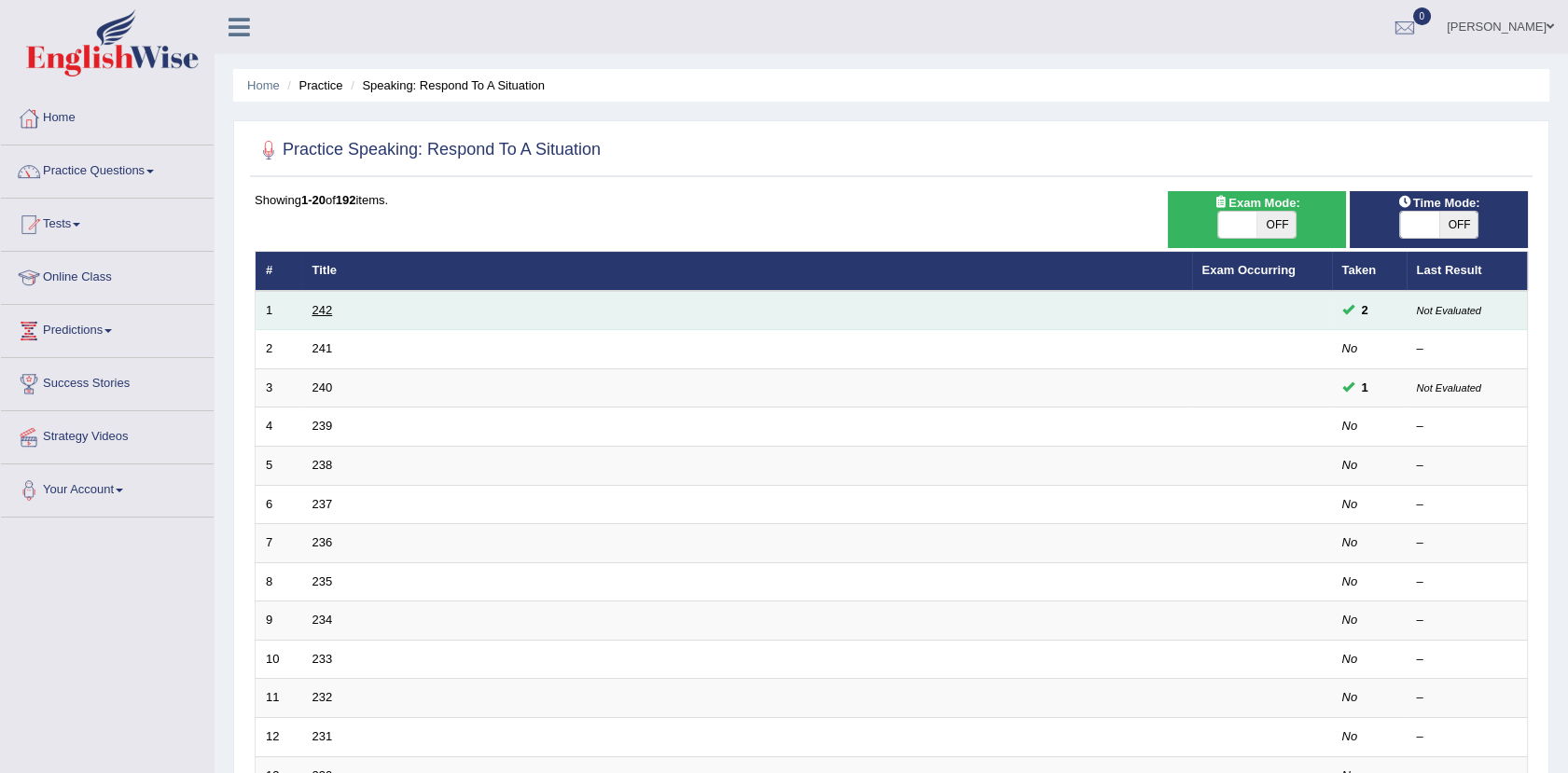
click at [315, 307] on link "242" at bounding box center [323, 310] width 21 height 14
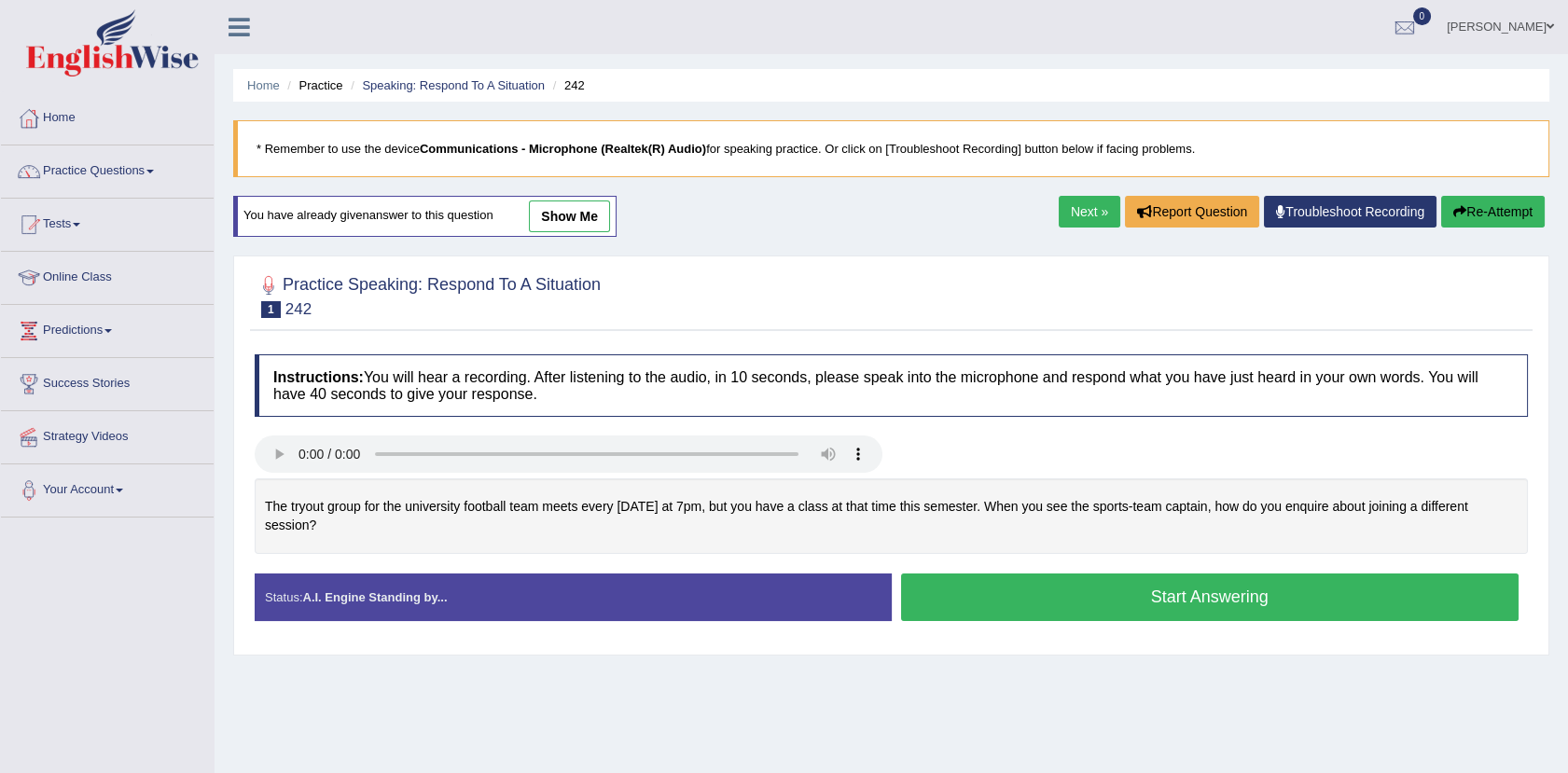
click at [553, 220] on link "show me" at bounding box center [569, 216] width 81 height 32
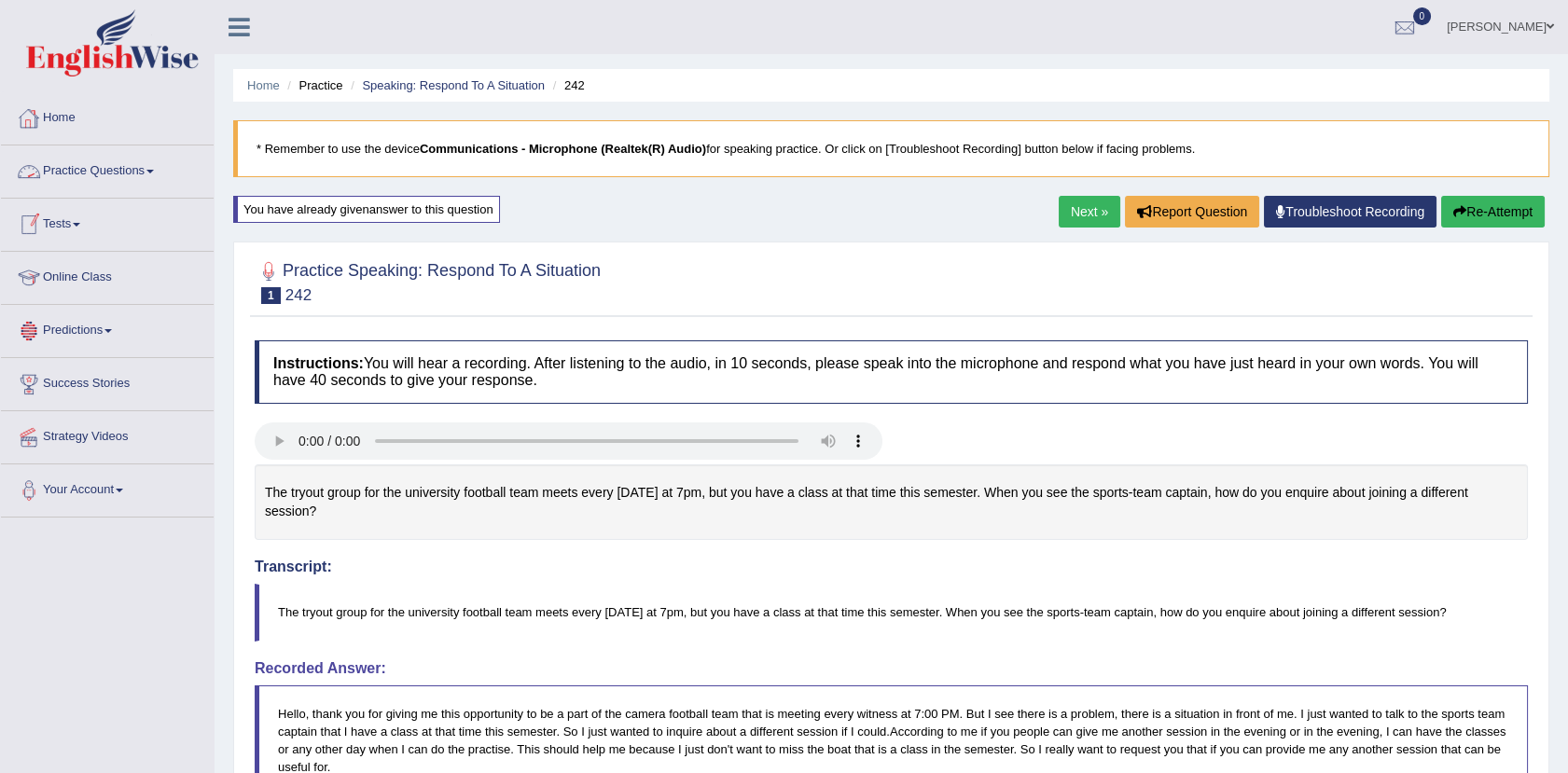
click at [105, 165] on link "Practice Questions" at bounding box center [107, 168] width 212 height 47
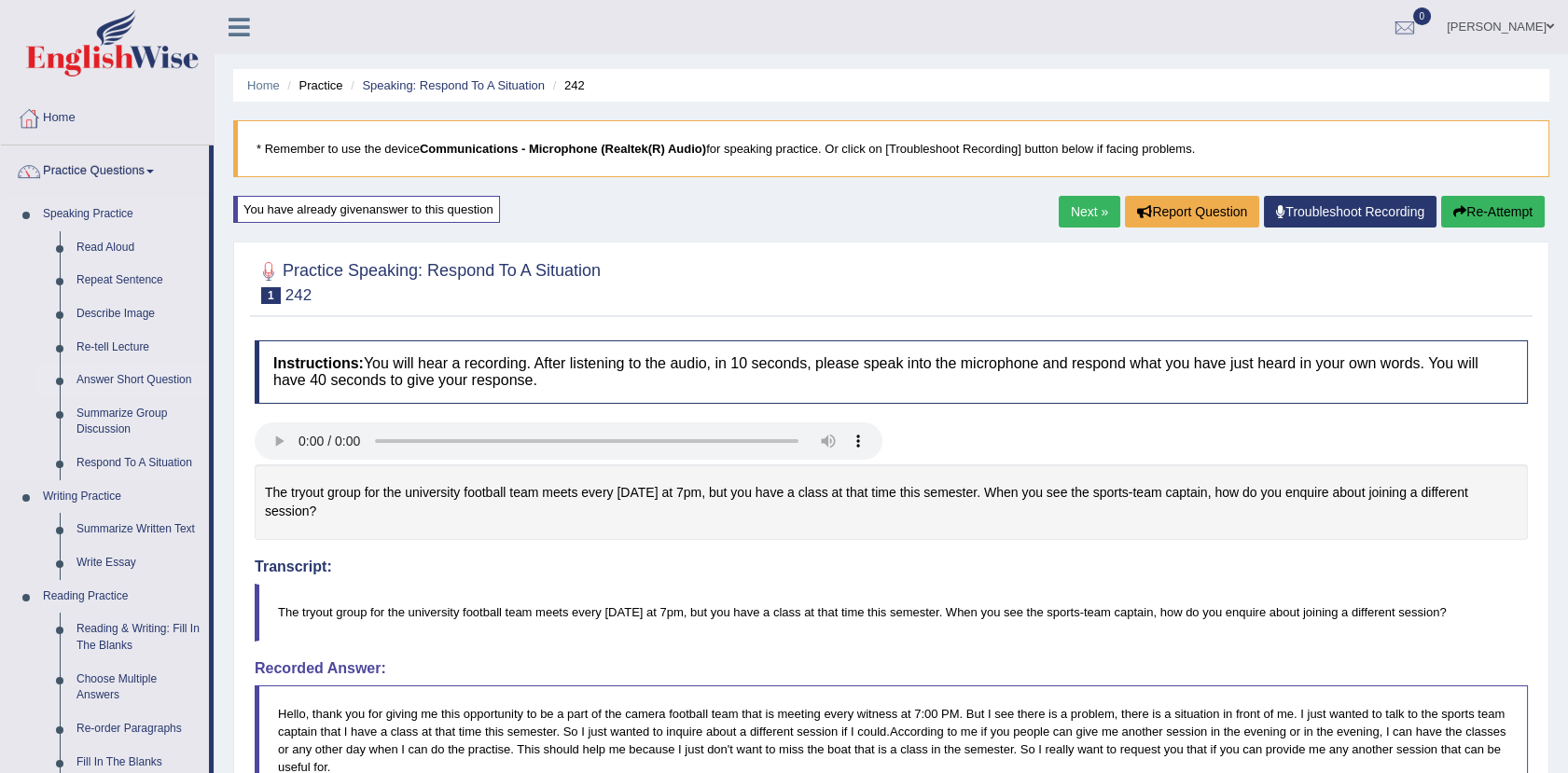
click at [93, 376] on link "Answer Short Question" at bounding box center [137, 381] width 140 height 34
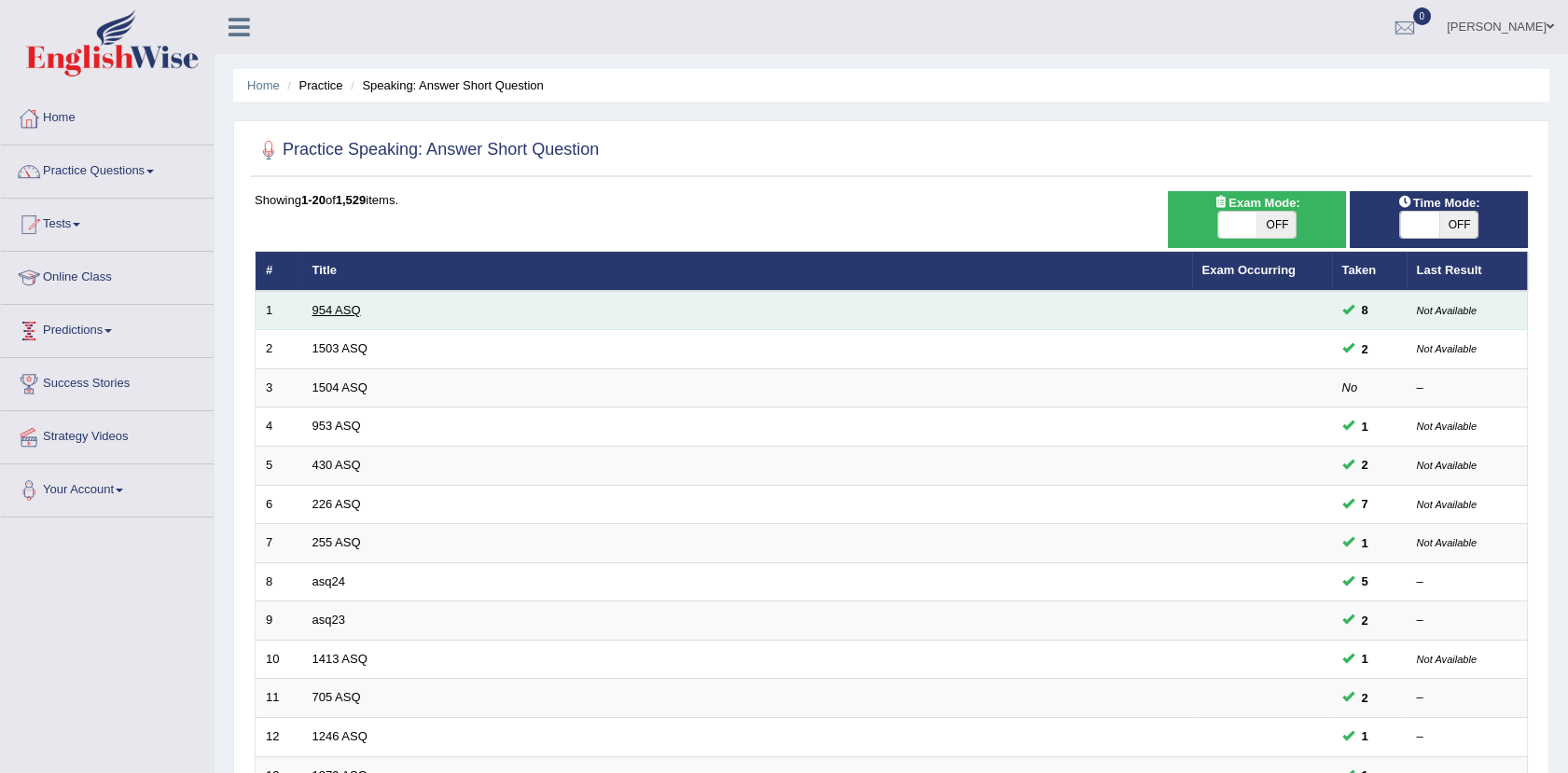
click at [323, 310] on link "954 ASQ" at bounding box center [337, 310] width 49 height 14
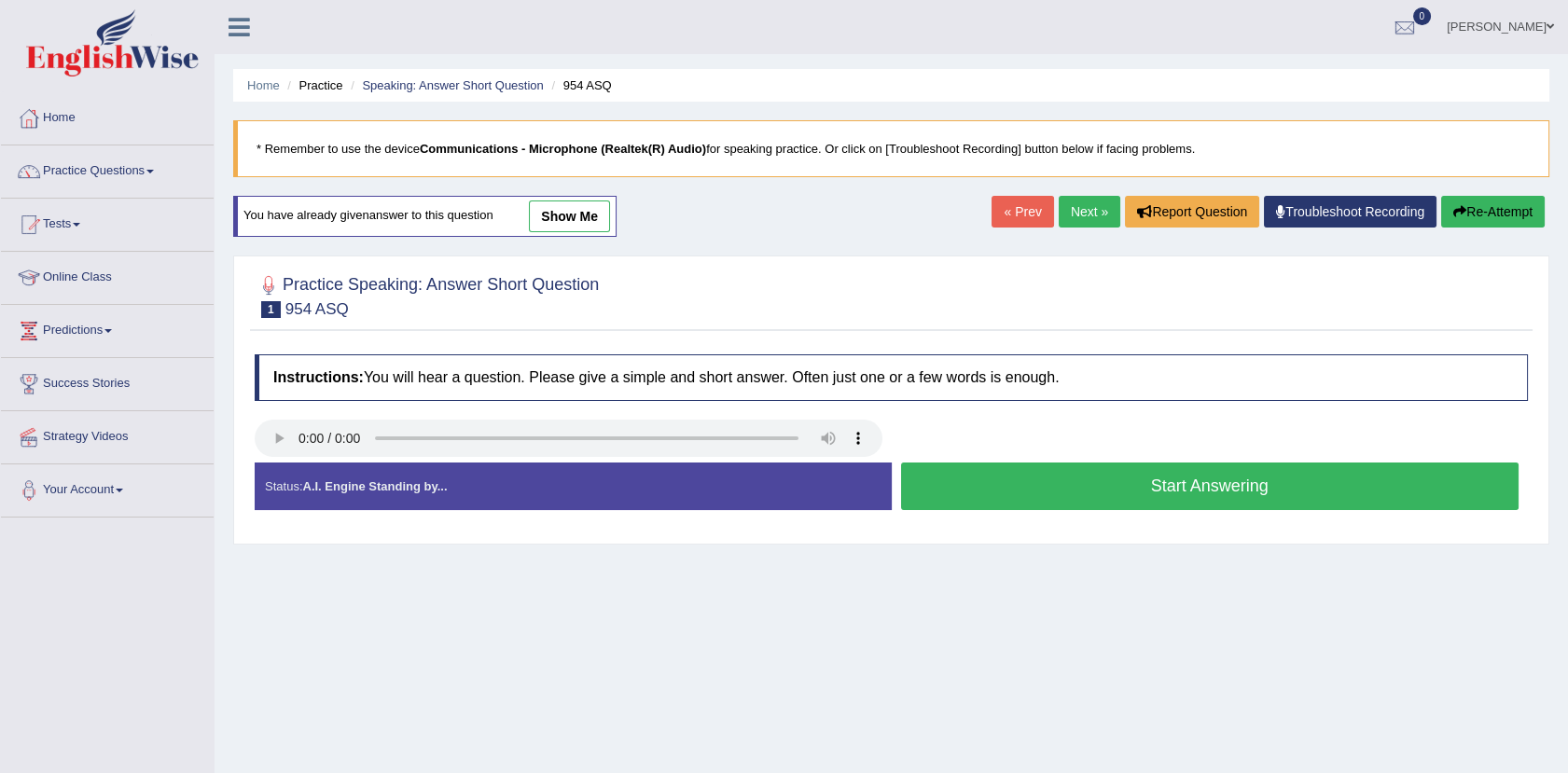
click at [1080, 480] on button "Start Answering" at bounding box center [1209, 486] width 619 height 48
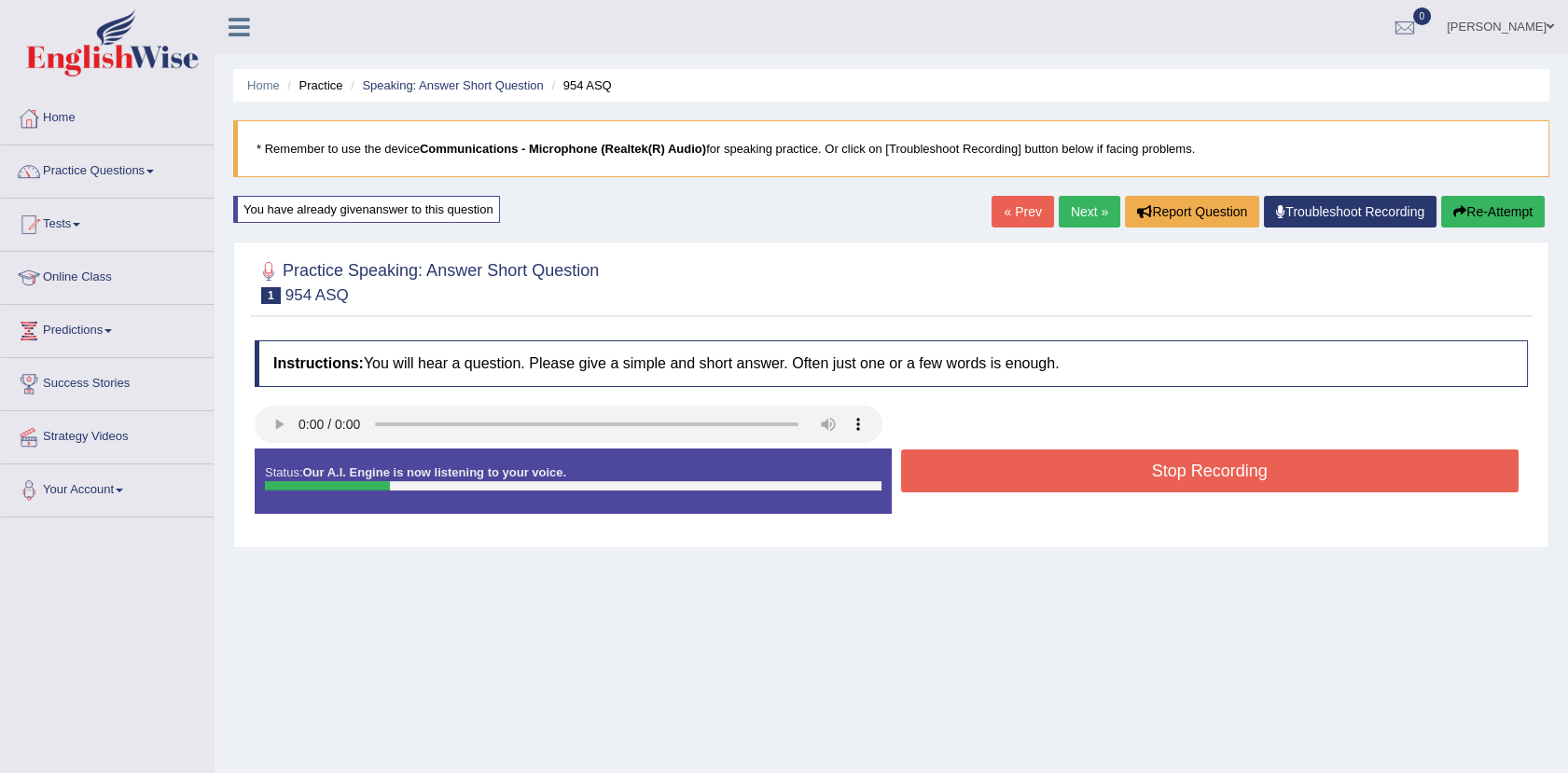
click at [1080, 480] on button "Stop Recording" at bounding box center [1209, 470] width 619 height 43
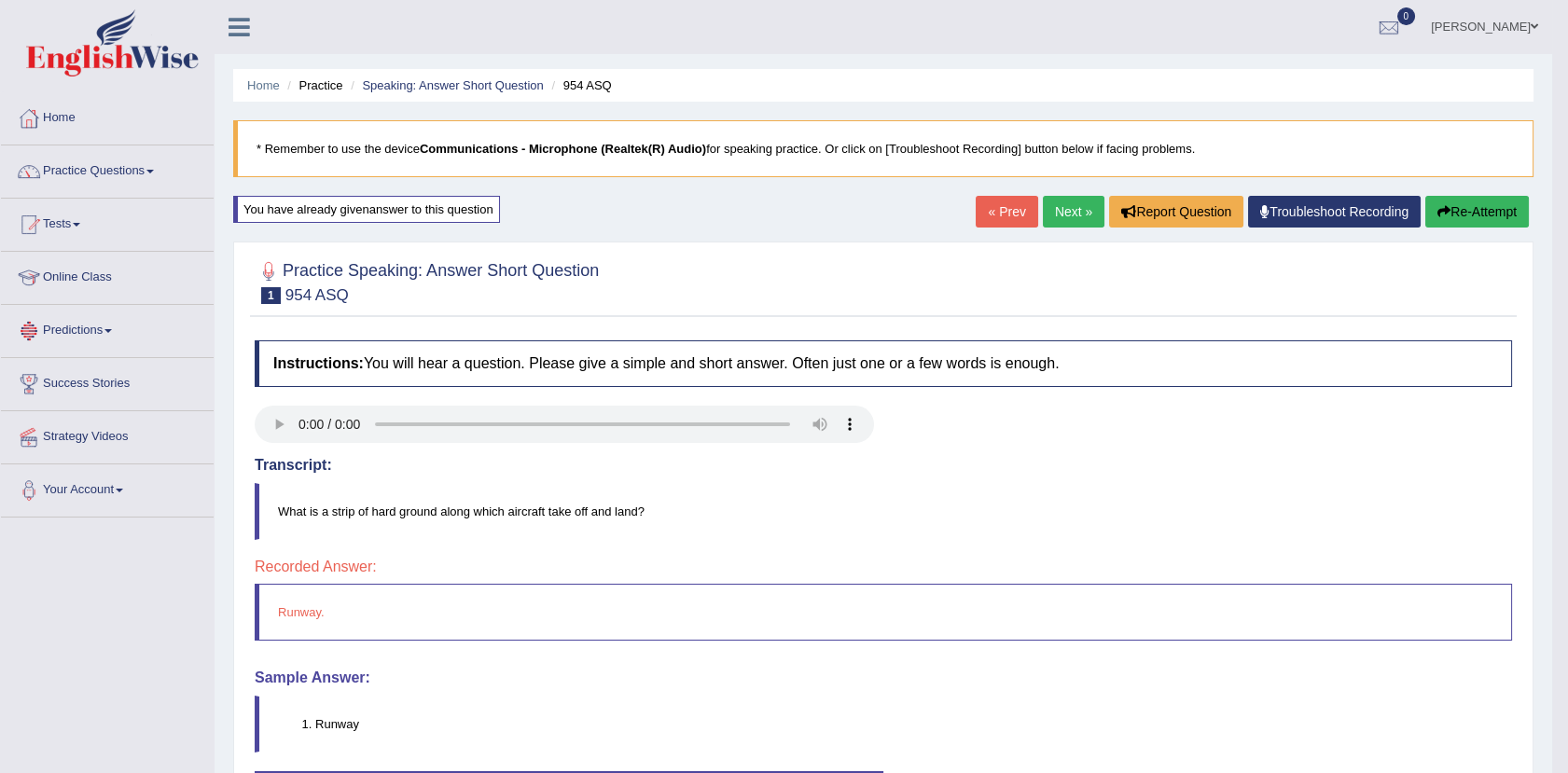
click at [103, 328] on link "Predictions" at bounding box center [107, 328] width 212 height 47
click at [70, 373] on link "Latest Predictions" at bounding box center [122, 375] width 174 height 34
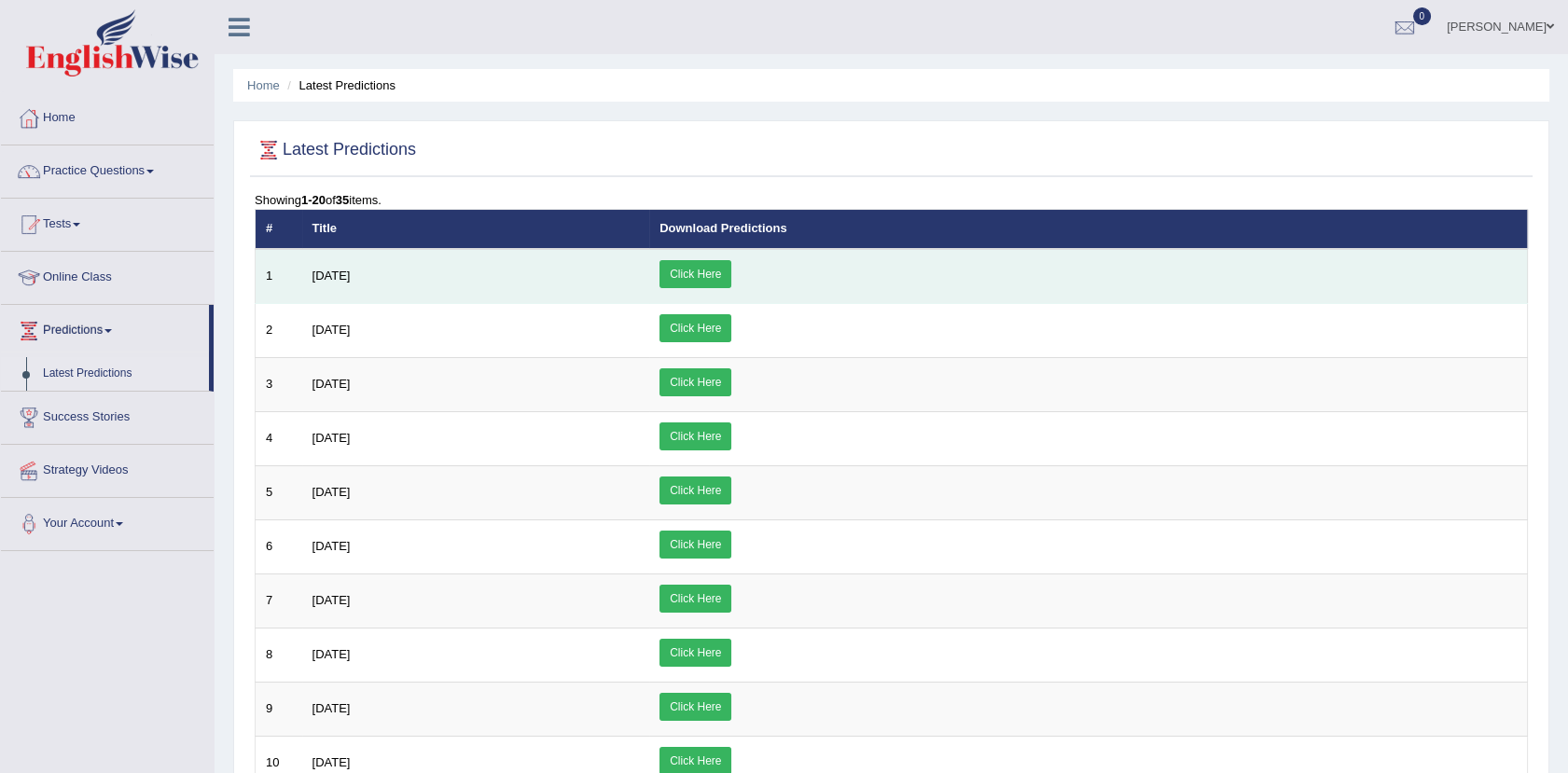
click at [731, 261] on link "Click Here" at bounding box center [695, 274] width 72 height 28
